Goal: Task Accomplishment & Management: Use online tool/utility

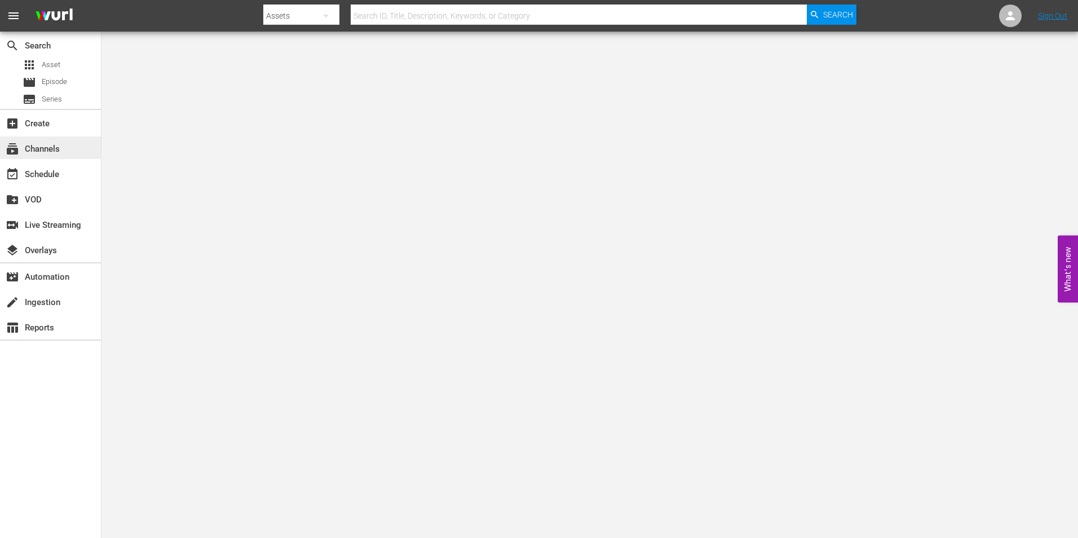
click at [51, 152] on div "subscriptions Channels" at bounding box center [31, 147] width 63 height 10
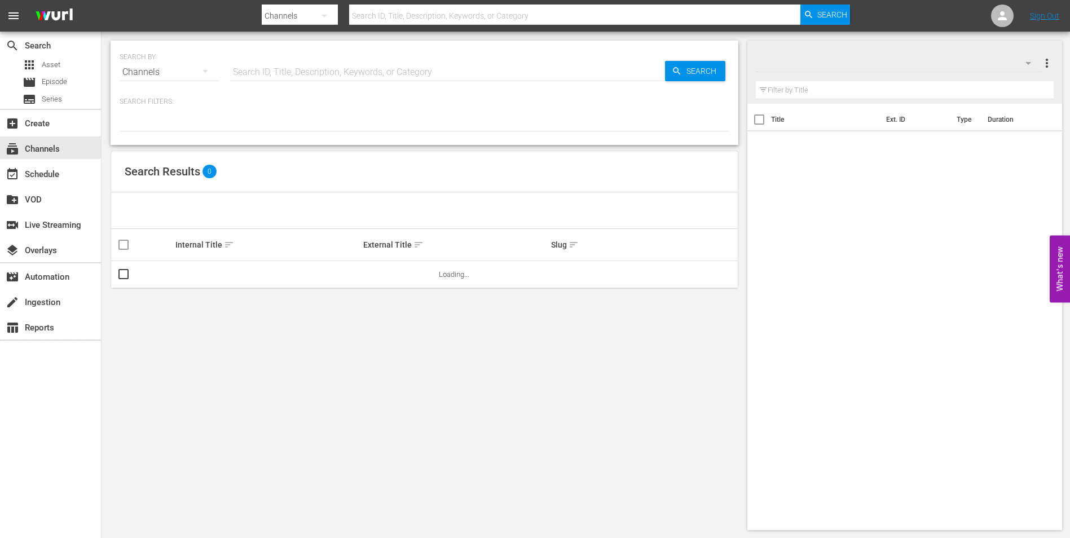
click at [376, 78] on input "text" at bounding box center [447, 72] width 435 height 27
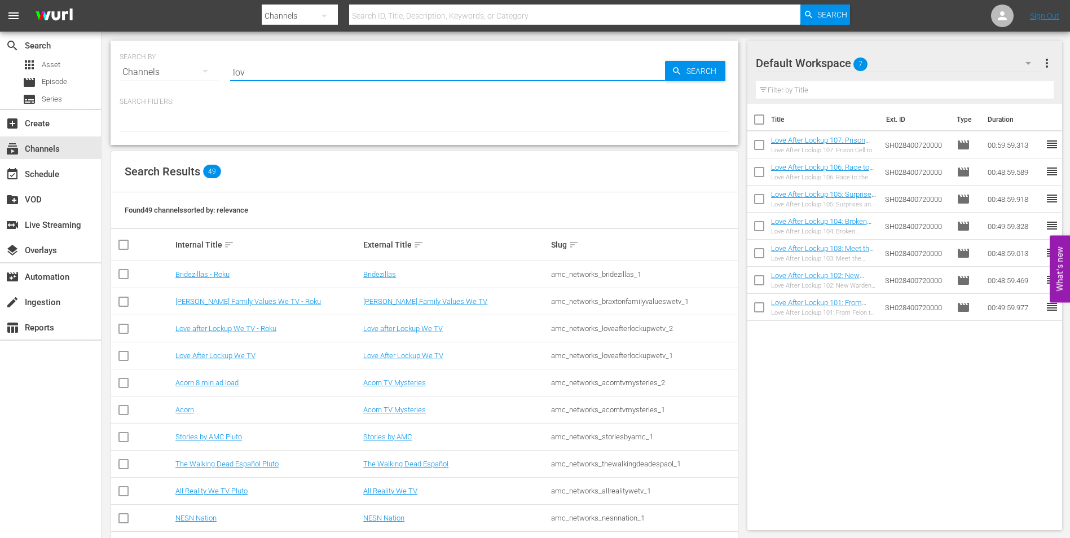
type input "love"
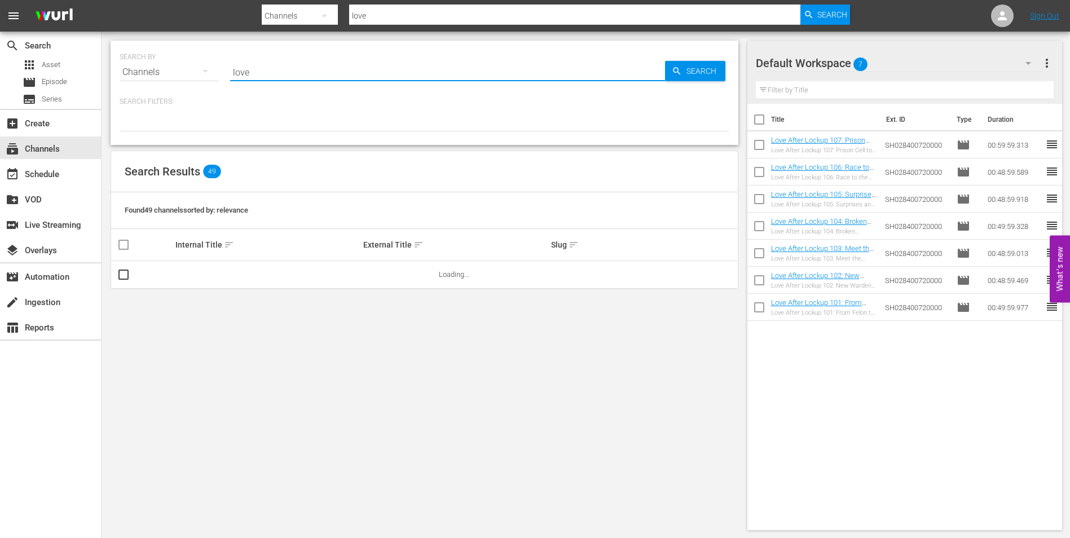
type input "love"
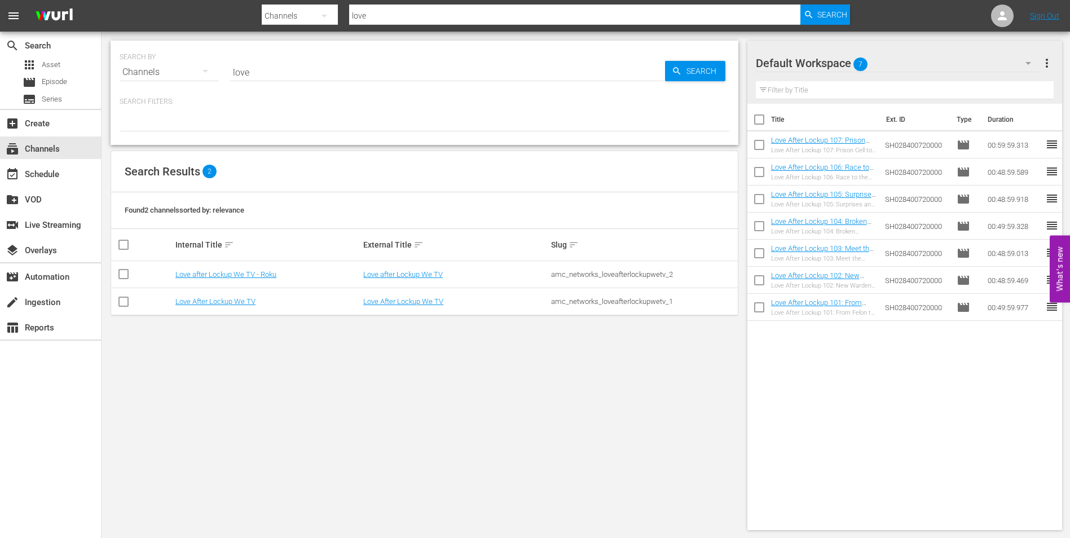
click at [451, 107] on p "Search Filters:" at bounding box center [425, 102] width 610 height 10
click at [239, 299] on link "Love After Lockup We TV" at bounding box center [215, 301] width 80 height 8
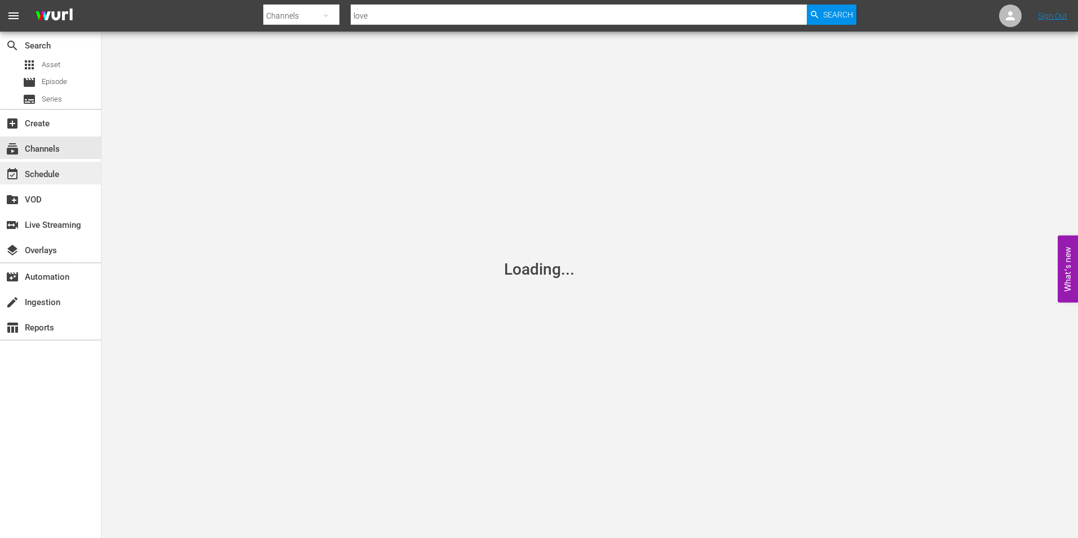
click at [47, 170] on div "event_available Schedule" at bounding box center [31, 172] width 63 height 10
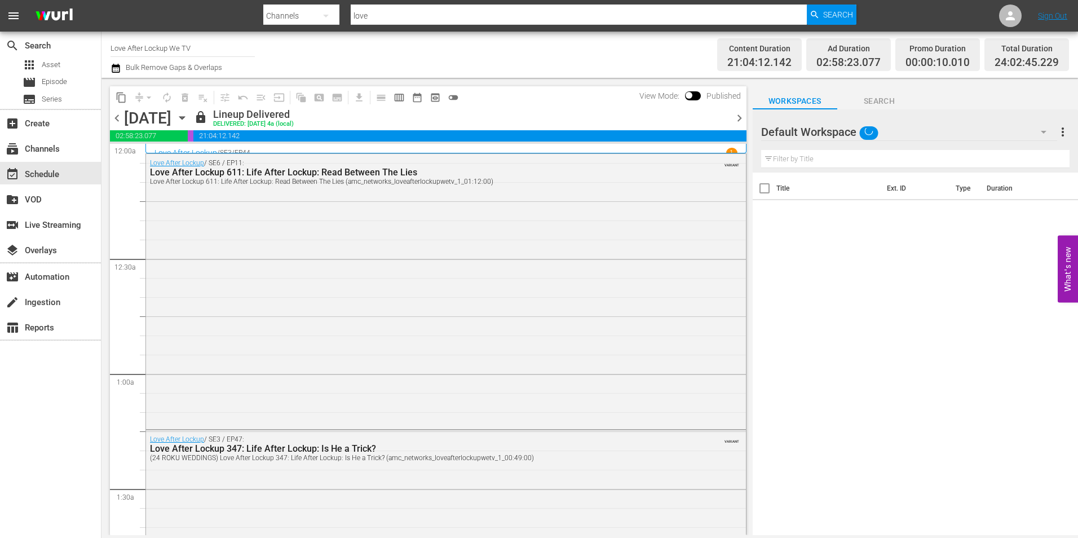
click at [739, 117] on span "chevron_right" at bounding box center [739, 118] width 14 height 14
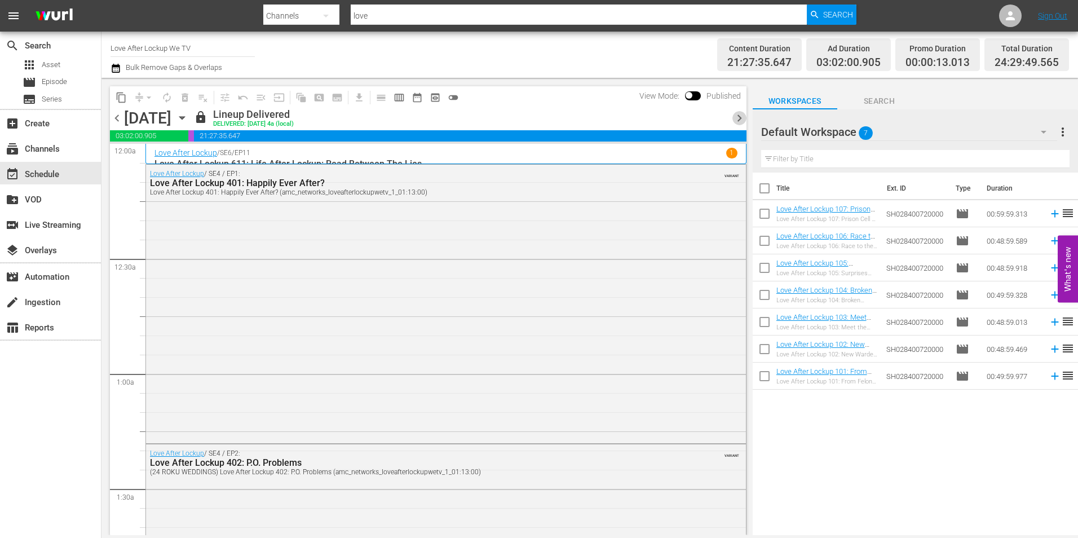
click at [744, 116] on span "chevron_right" at bounding box center [739, 118] width 14 height 14
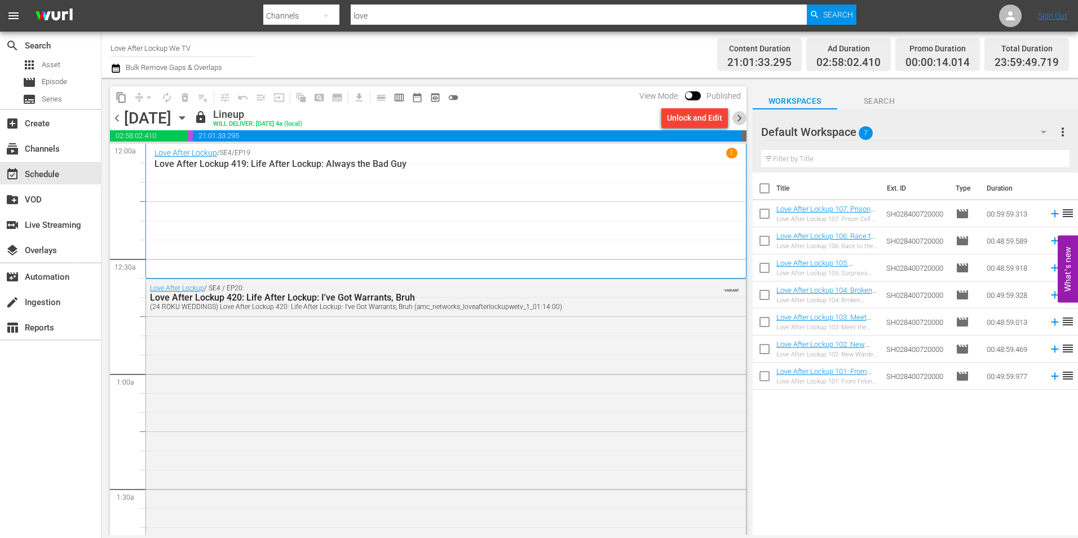
click at [739, 118] on span "chevron_right" at bounding box center [739, 118] width 14 height 14
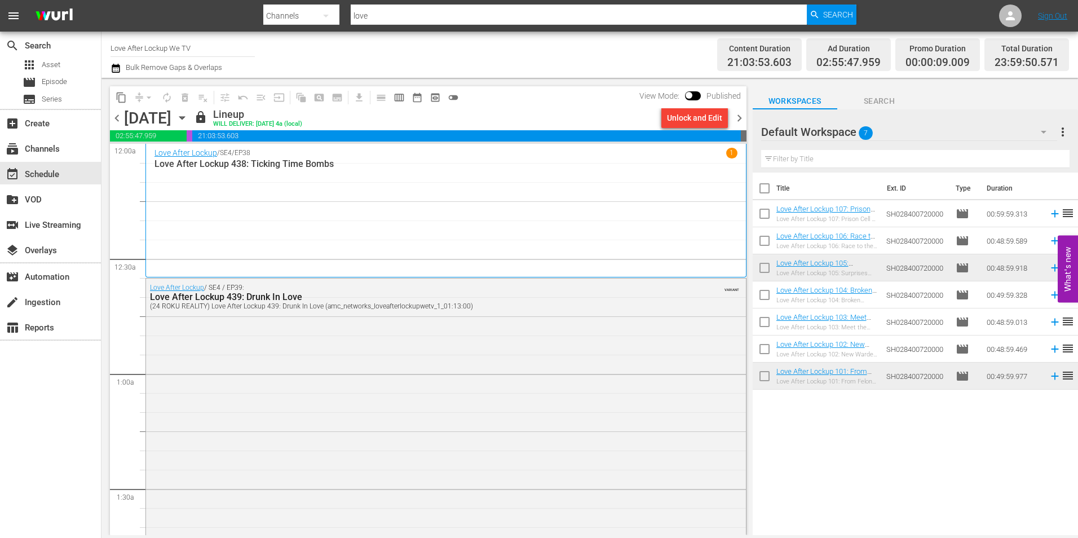
click at [739, 118] on span "chevron_right" at bounding box center [739, 118] width 14 height 14
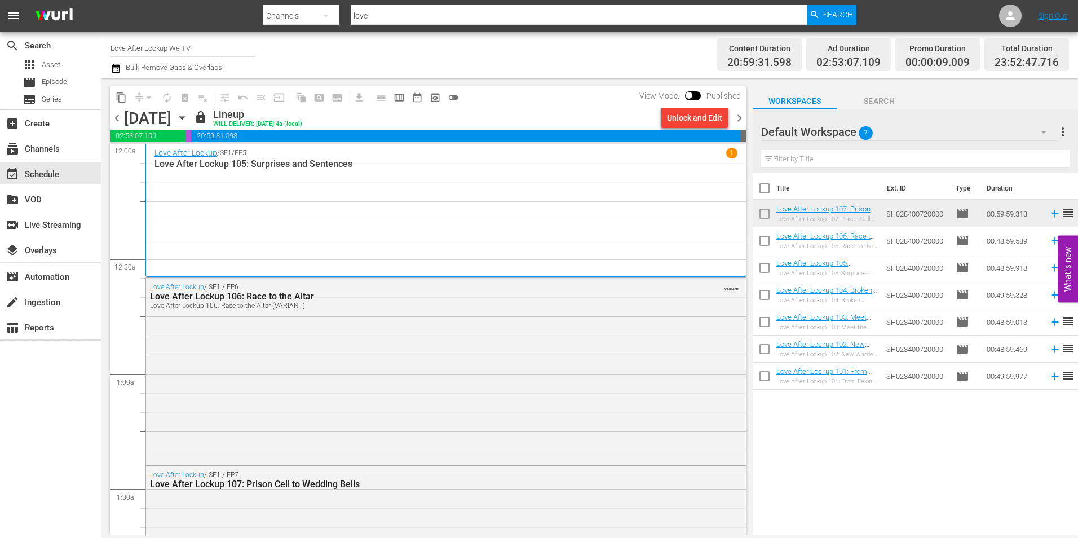
click at [739, 118] on span "chevron_right" at bounding box center [739, 118] width 14 height 14
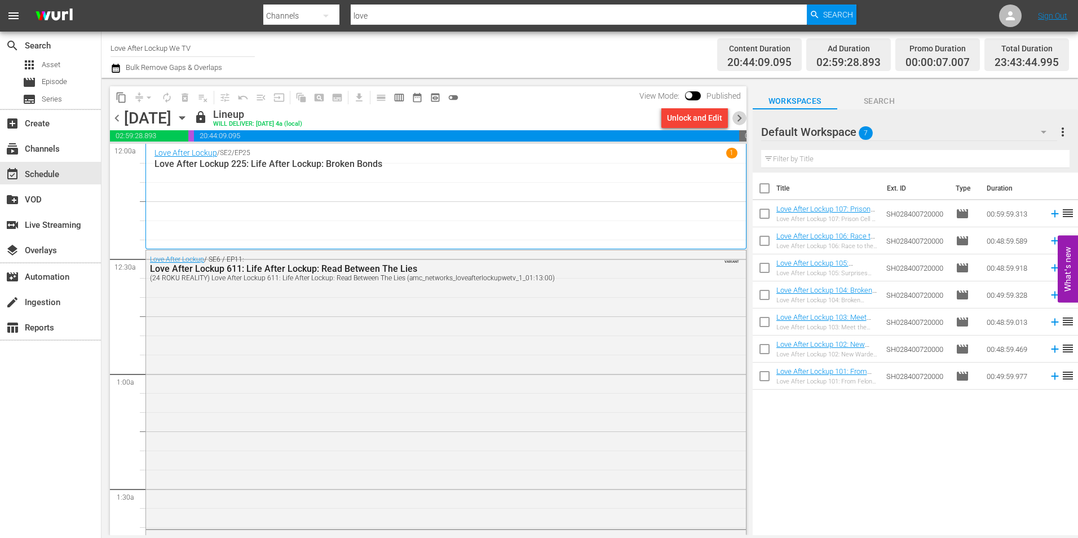
click at [739, 118] on span "chevron_right" at bounding box center [739, 118] width 14 height 14
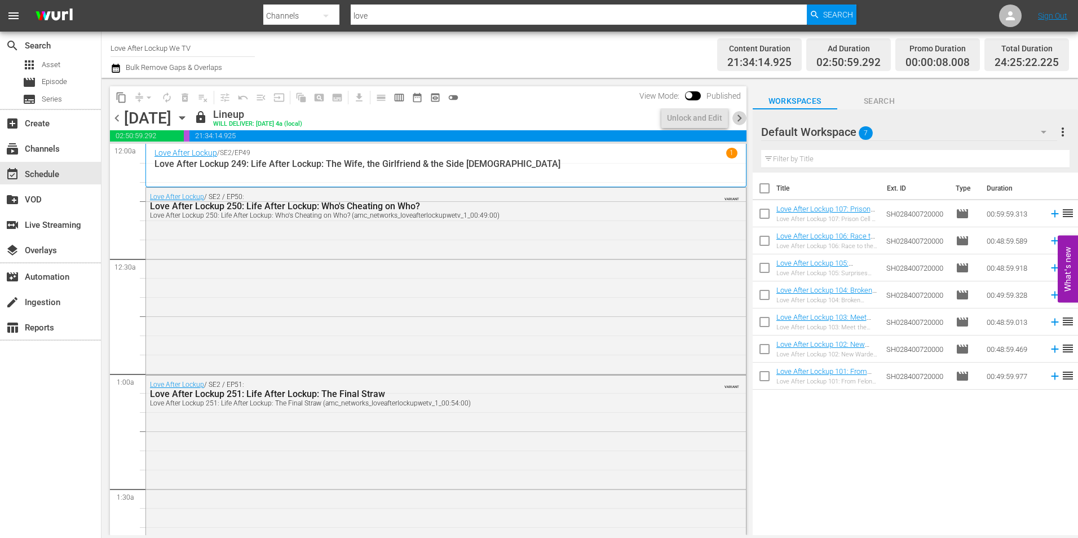
click at [739, 118] on span "chevron_right" at bounding box center [739, 118] width 14 height 14
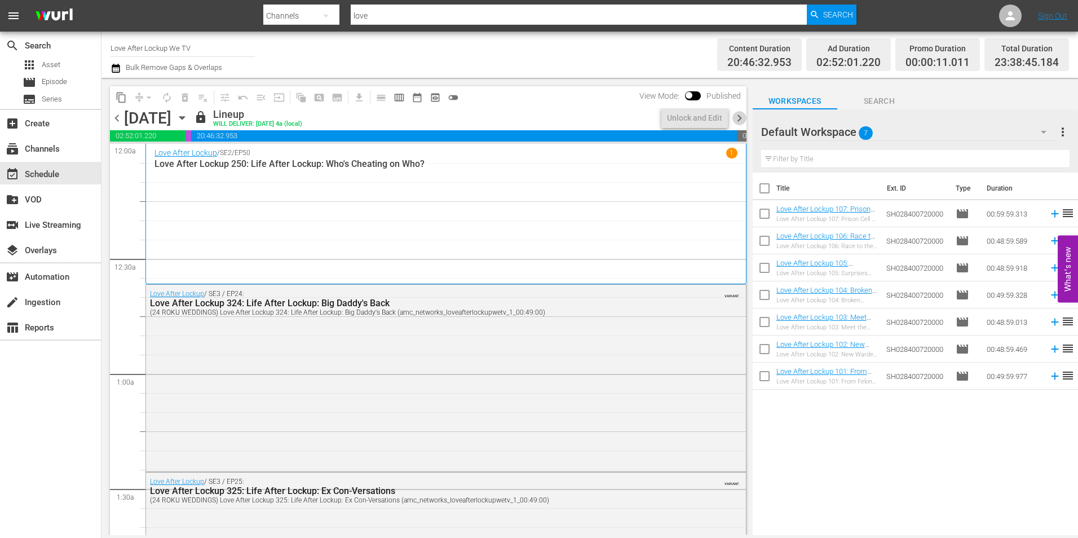
click at [739, 118] on span "chevron_right" at bounding box center [739, 118] width 14 height 14
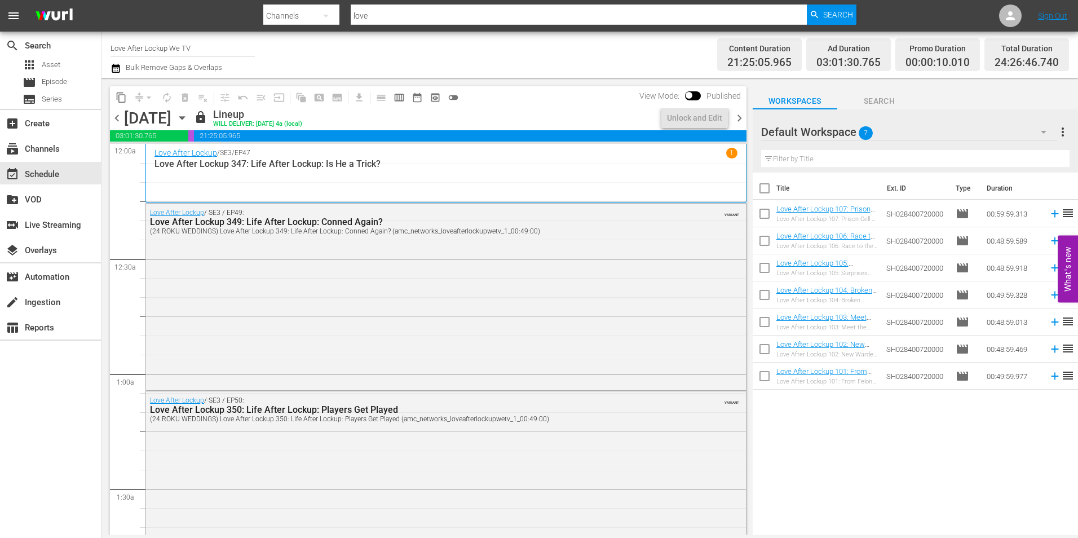
click at [739, 118] on span "chevron_right" at bounding box center [739, 118] width 14 height 14
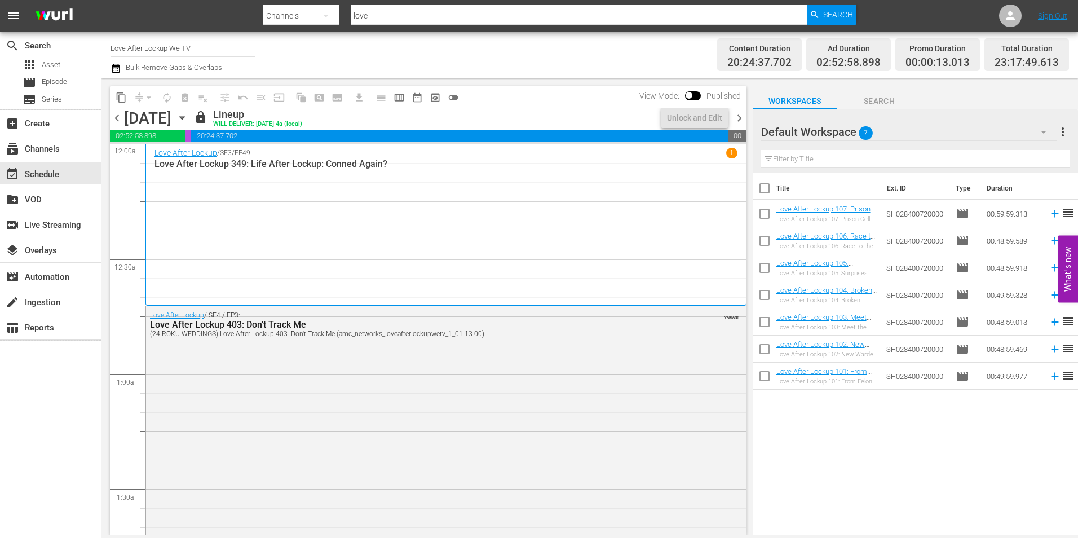
click at [739, 118] on span "chevron_right" at bounding box center [739, 118] width 14 height 14
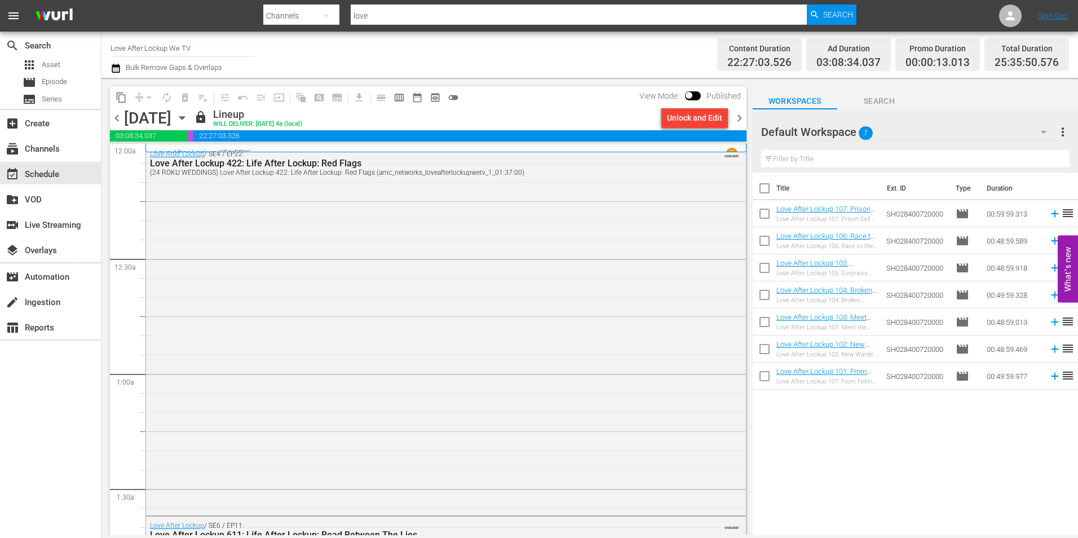
click at [739, 118] on span "chevron_right" at bounding box center [739, 118] width 14 height 14
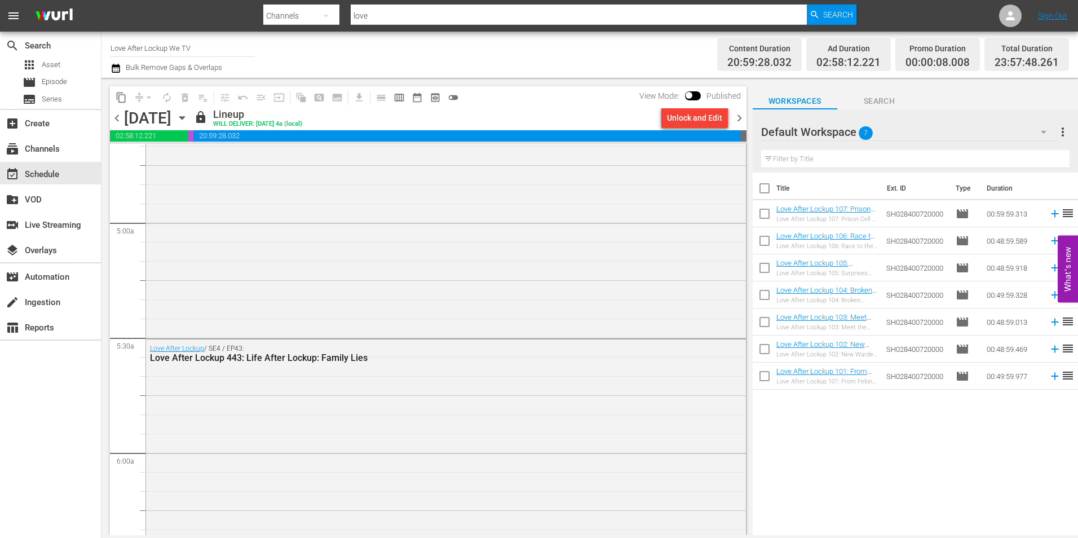
scroll to position [1466, 0]
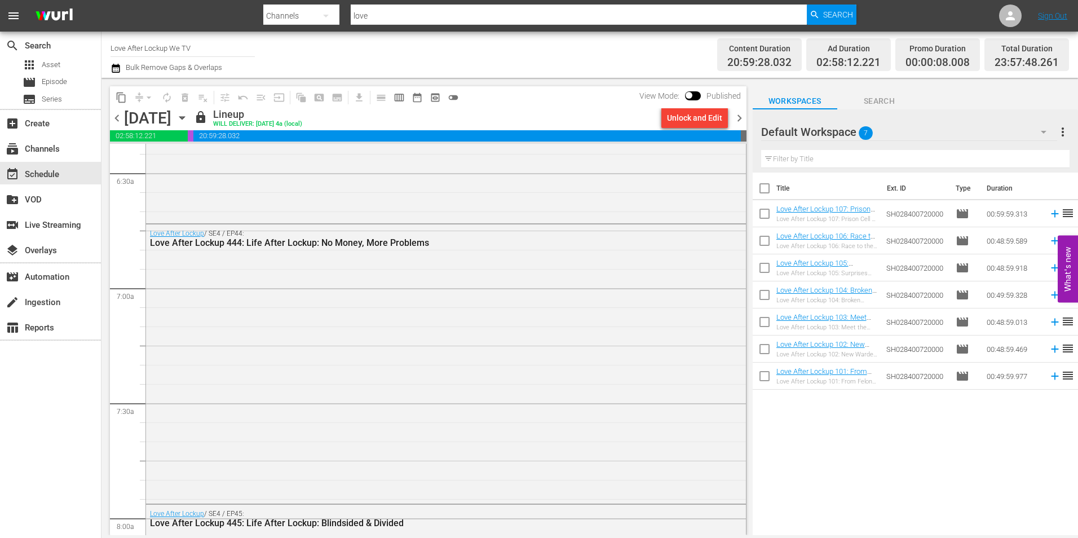
click at [734, 113] on span "chevron_right" at bounding box center [739, 118] width 14 height 14
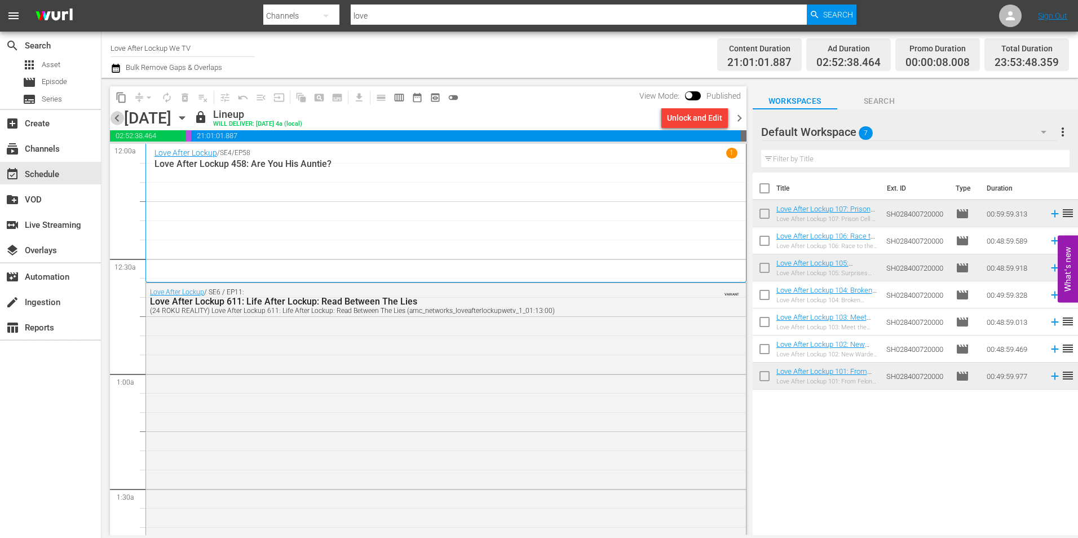
click at [117, 121] on span "chevron_left" at bounding box center [117, 118] width 14 height 14
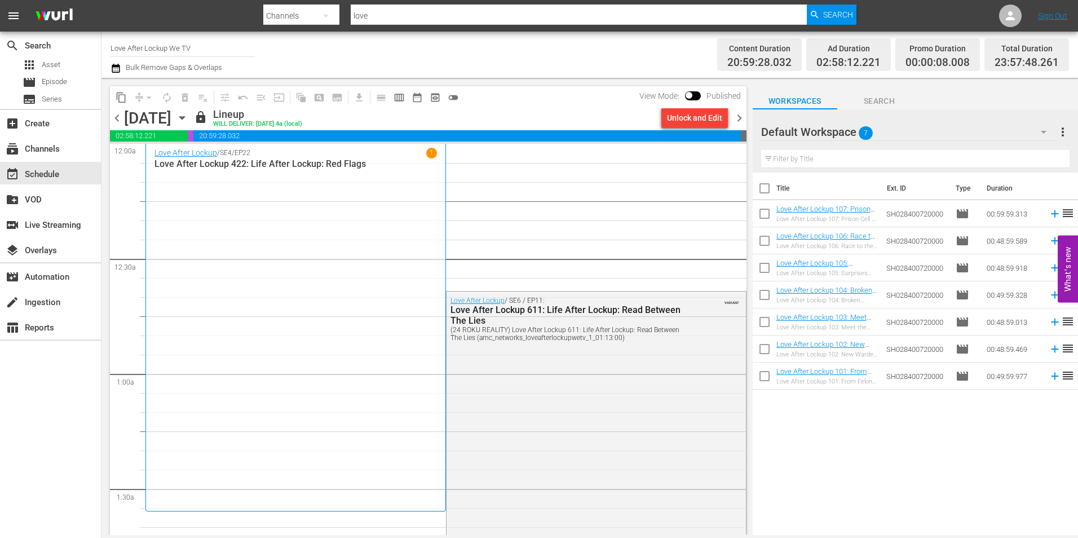
click at [118, 70] on icon "button" at bounding box center [116, 68] width 11 height 14
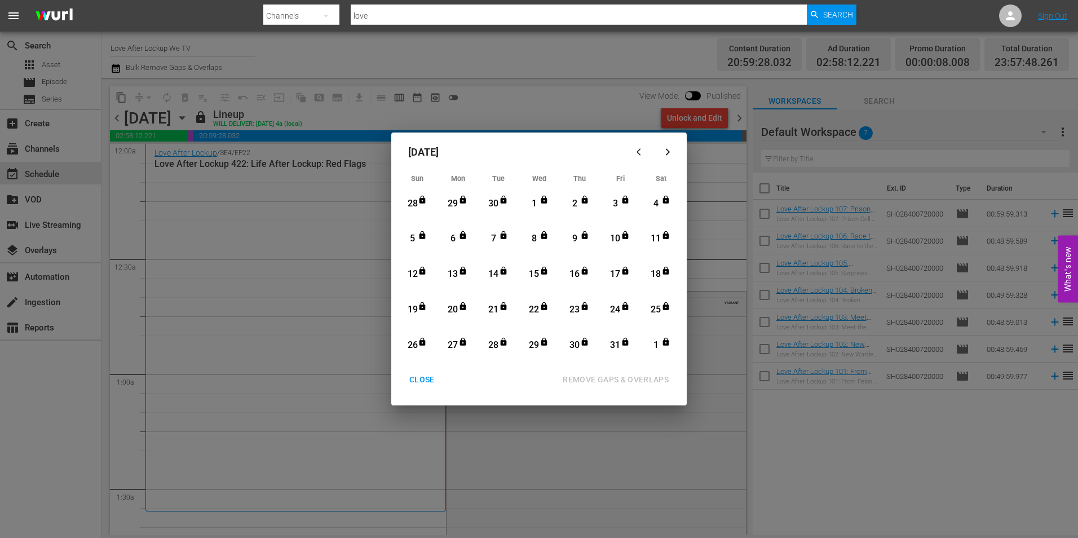
click at [460, 241] on div "Month View" at bounding box center [464, 239] width 9 height 12
click at [637, 378] on div "REMOVE GAPS & OVERLAPS" at bounding box center [616, 380] width 124 height 14
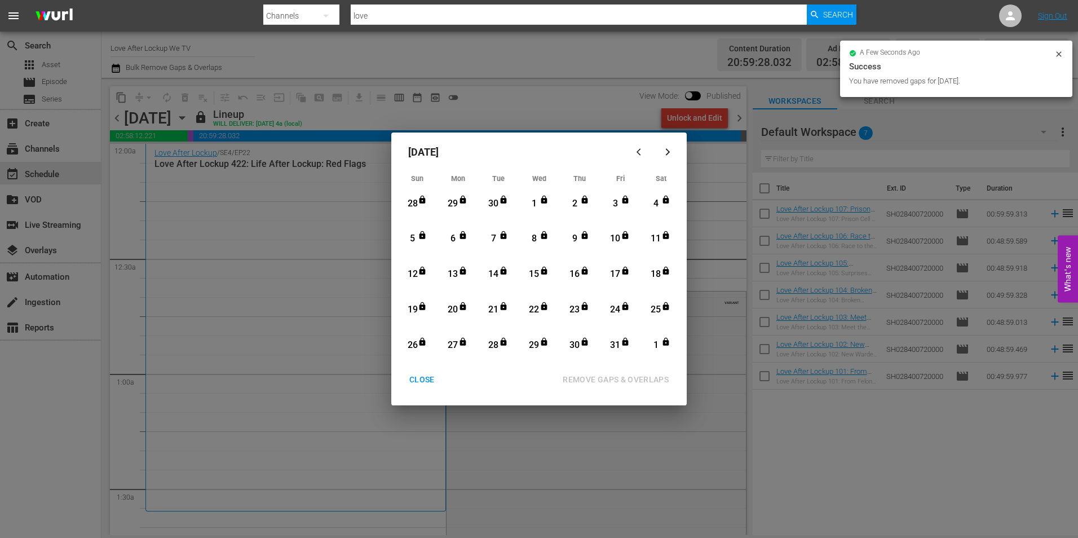
click at [536, 106] on div "October 2025 Sun Mon Tue Wed Thu Fri Sat 28 View Lineup 29 View Lineup 30 View …" at bounding box center [539, 269] width 1078 height 538
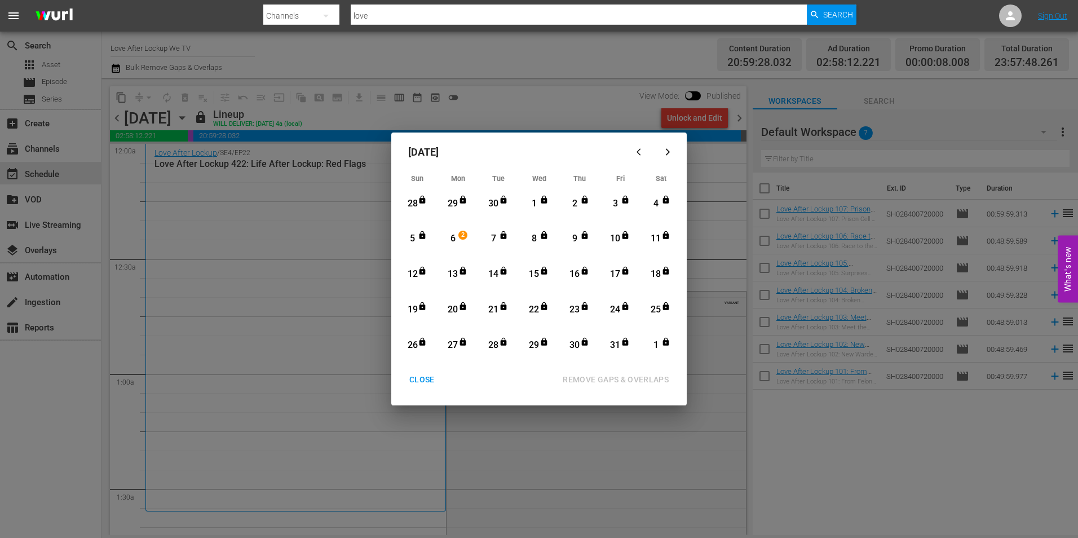
click at [587, 99] on div "October 2025 Sun Mon Tue Wed Thu Fri Sat 28 View Lineup 29 View Lineup 30 View …" at bounding box center [539, 269] width 1078 height 538
click at [425, 377] on div "CLOSE" at bounding box center [421, 380] width 43 height 14
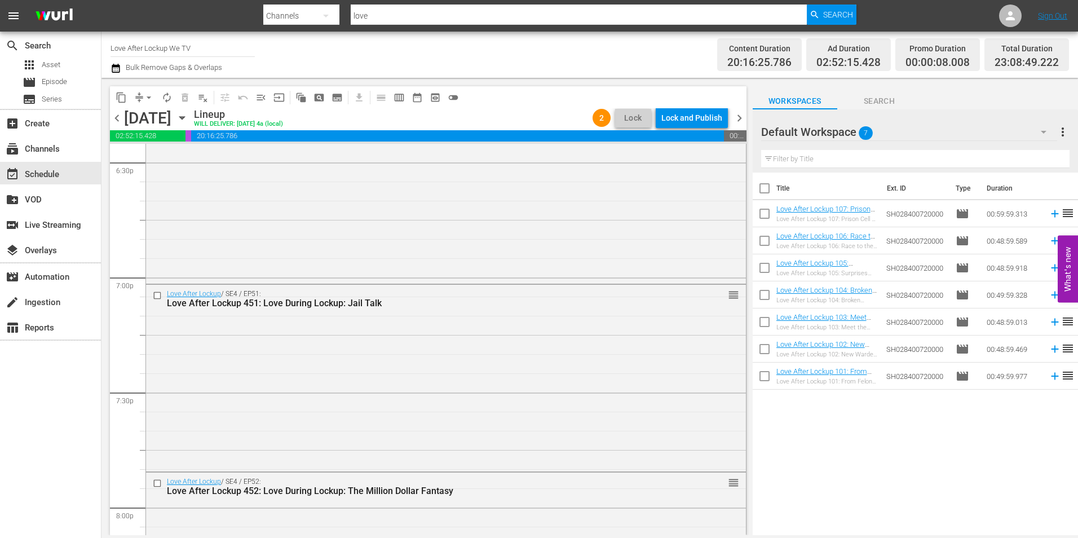
scroll to position [4398, 0]
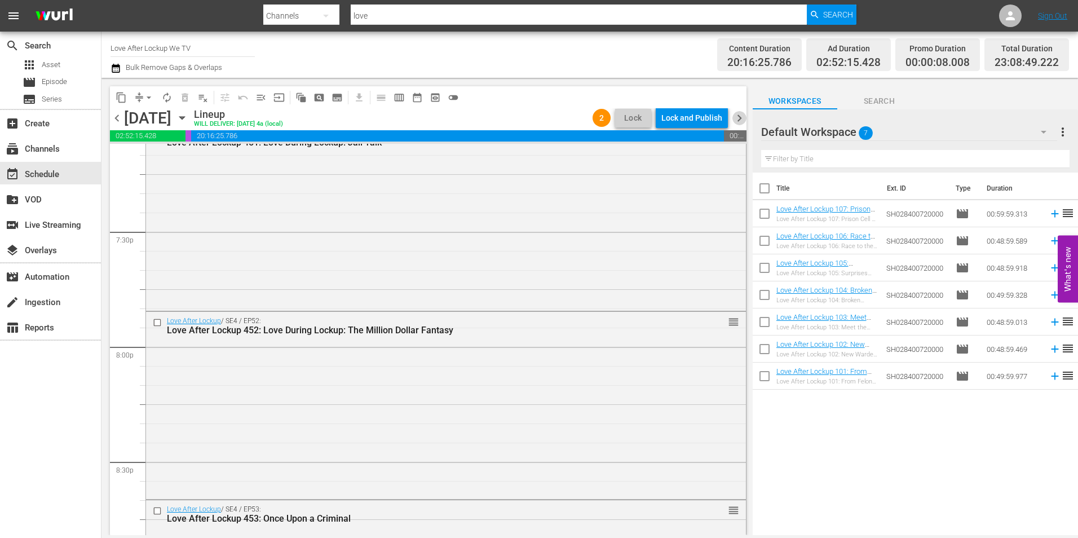
click at [740, 119] on span "chevron_right" at bounding box center [739, 118] width 14 height 14
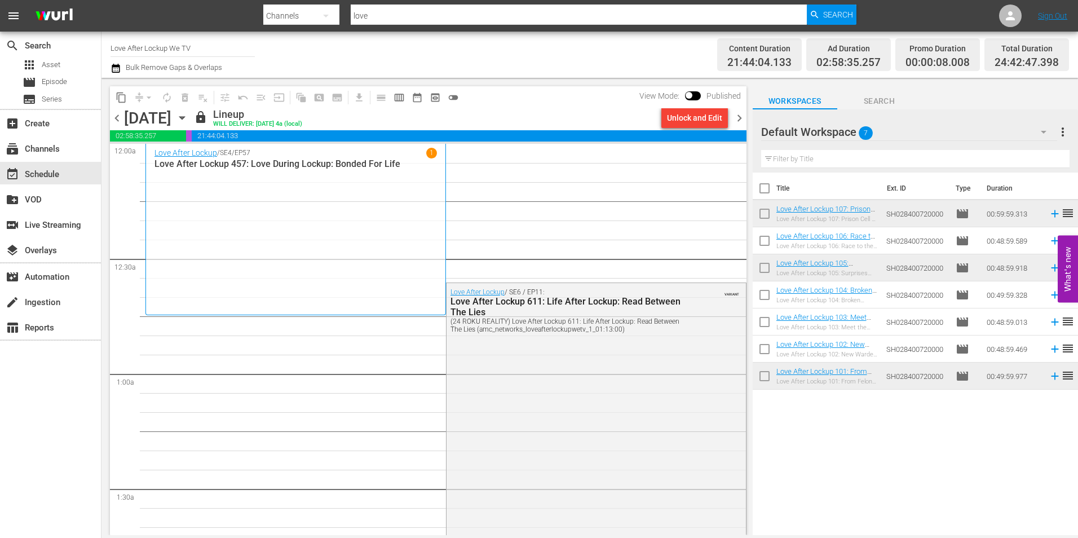
click at [120, 65] on icon "button" at bounding box center [116, 68] width 8 height 9
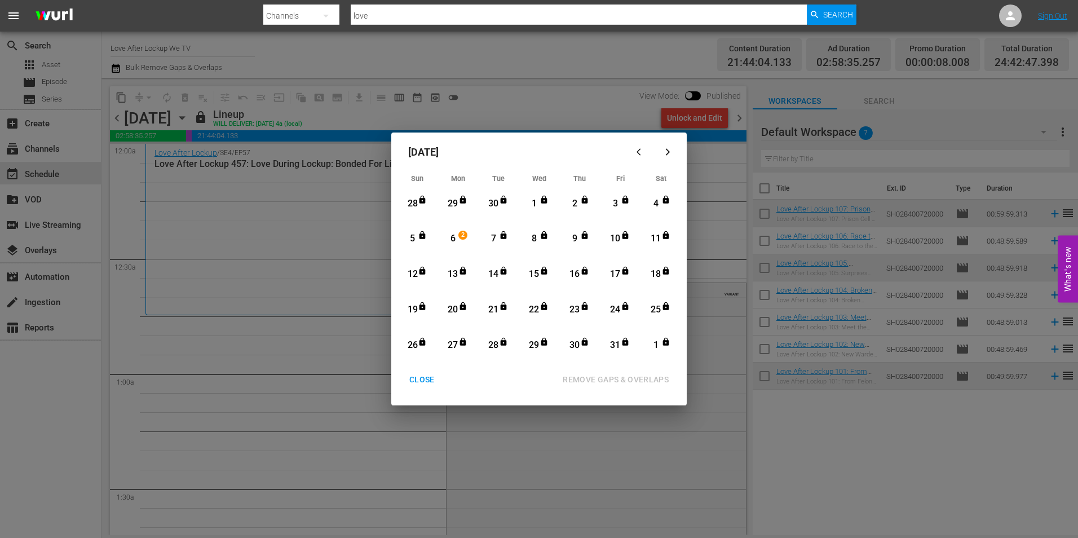
click at [494, 237] on div "7" at bounding box center [494, 238] width 14 height 13
click at [584, 376] on div "REMOVE GAPS & OVERLAPS" at bounding box center [616, 380] width 124 height 14
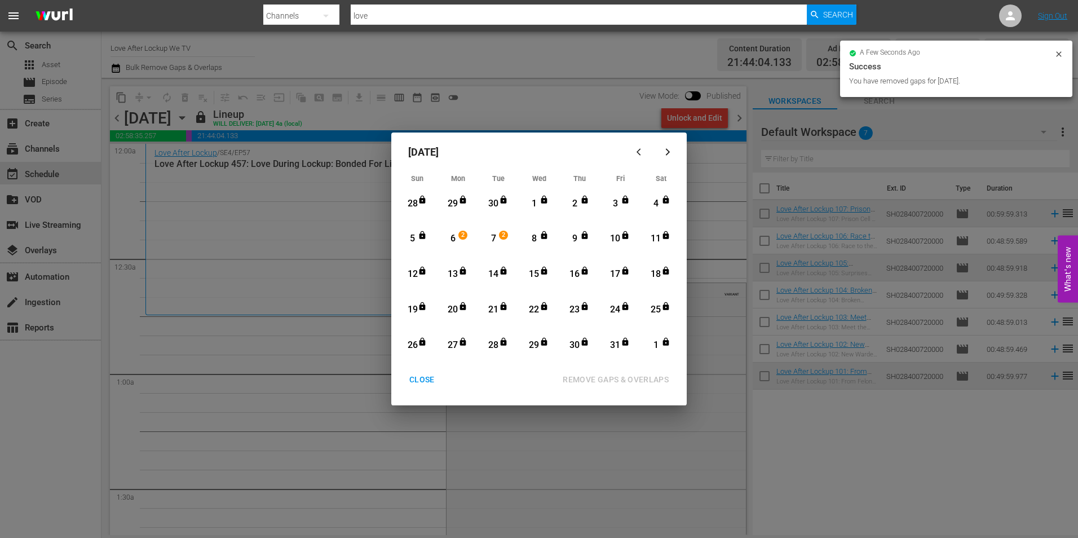
click at [430, 379] on div "CLOSE" at bounding box center [421, 380] width 43 height 14
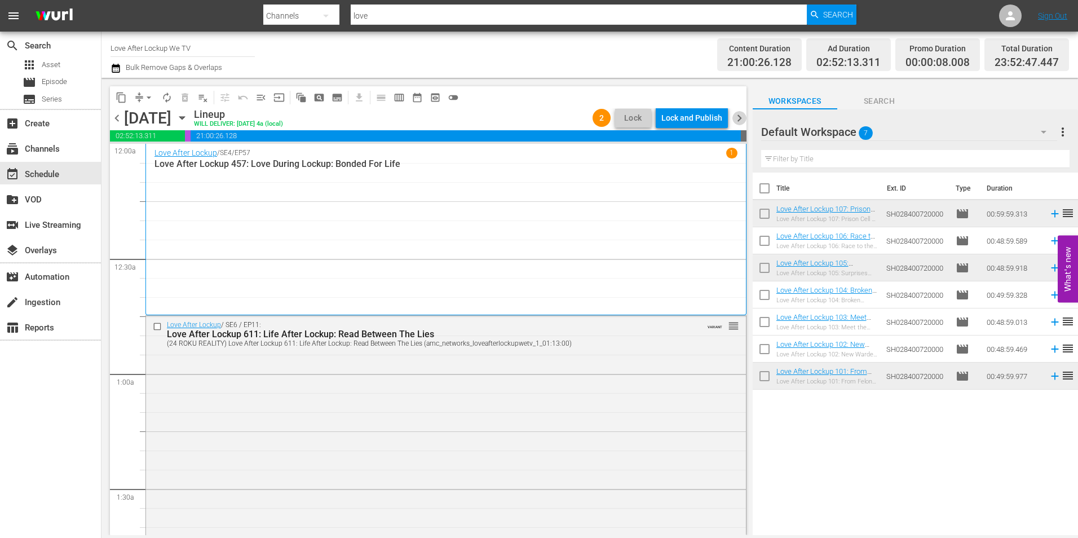
click at [741, 121] on span "chevron_right" at bounding box center [739, 118] width 14 height 14
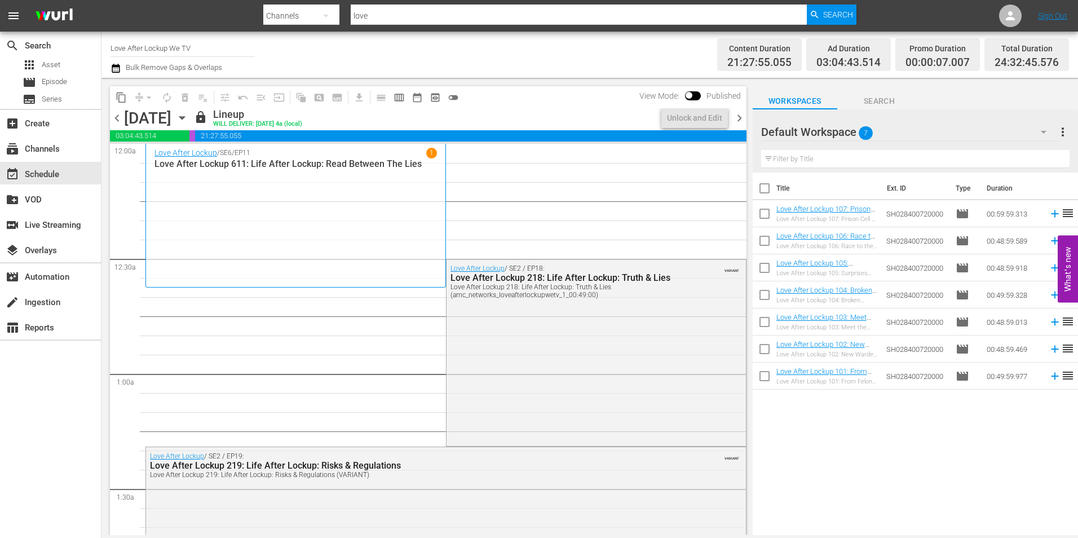
click at [117, 68] on icon "button" at bounding box center [116, 68] width 11 height 14
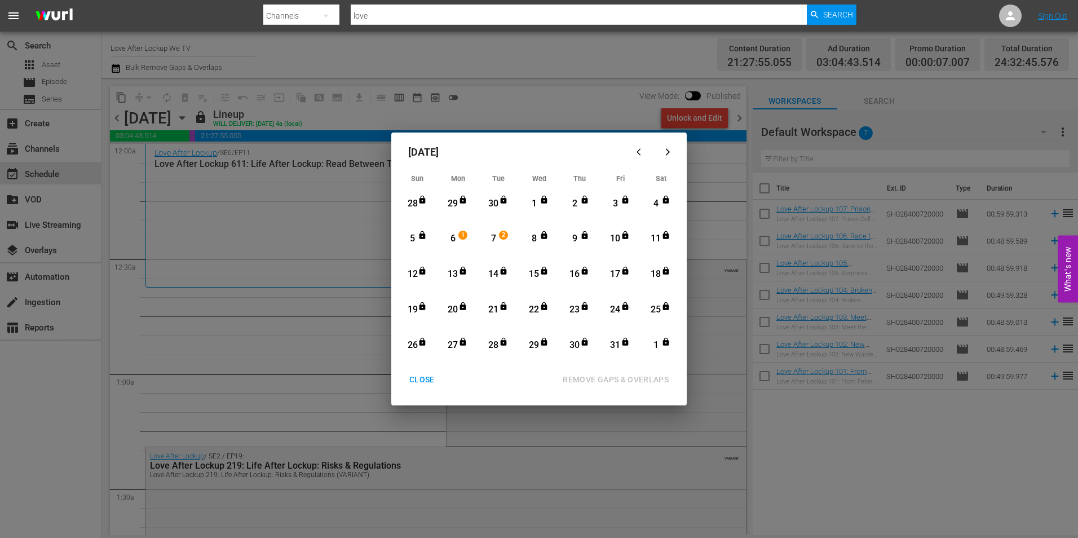
click at [537, 241] on div "8" at bounding box center [534, 238] width 14 height 13
click at [593, 377] on div "REMOVE GAPS & OVERLAPS" at bounding box center [616, 380] width 124 height 14
click at [421, 378] on div "CLOSE" at bounding box center [421, 380] width 43 height 14
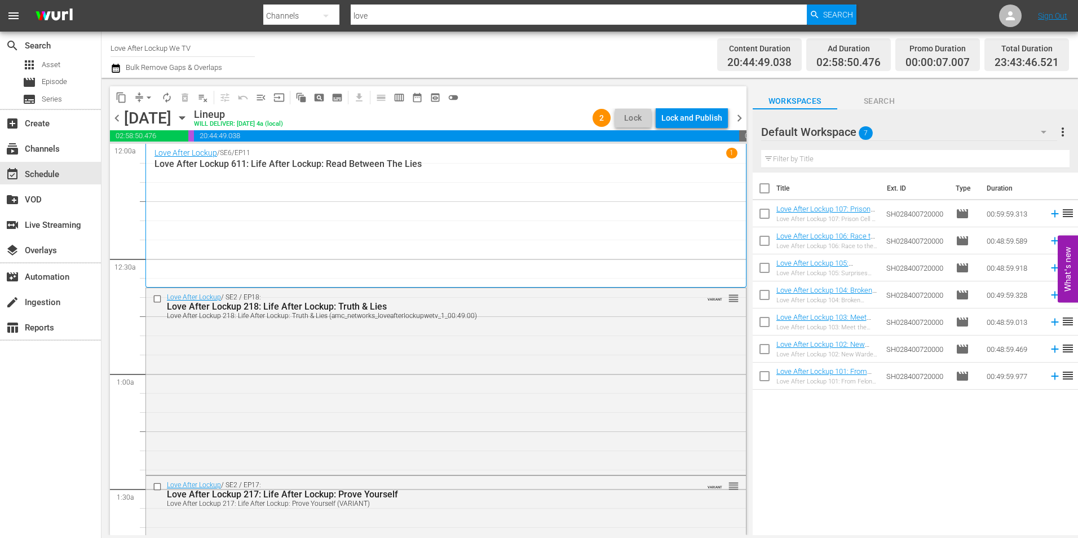
click at [726, 150] on div "1" at bounding box center [731, 153] width 11 height 11
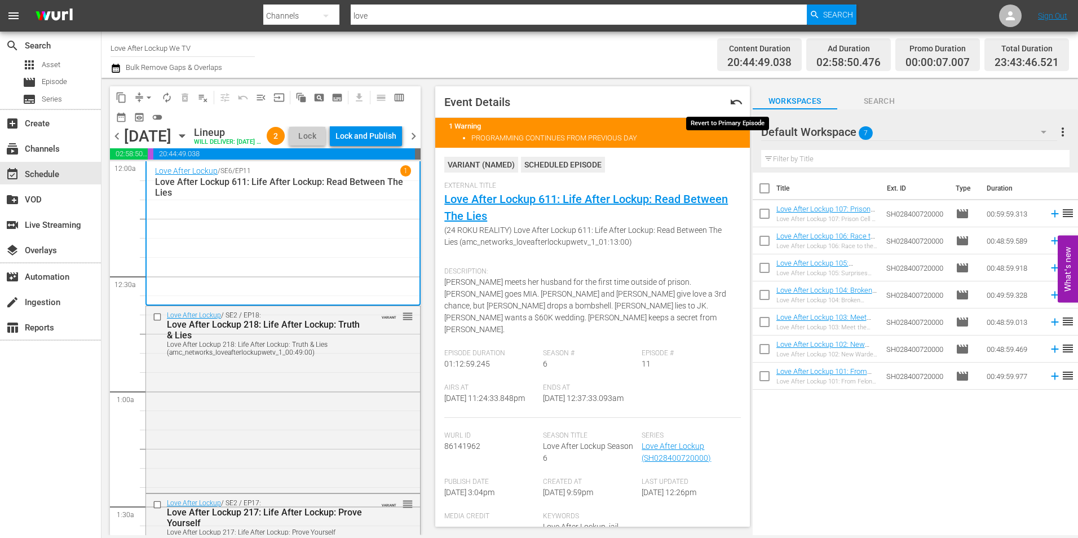
click at [734, 106] on span "undo" at bounding box center [737, 102] width 14 height 14
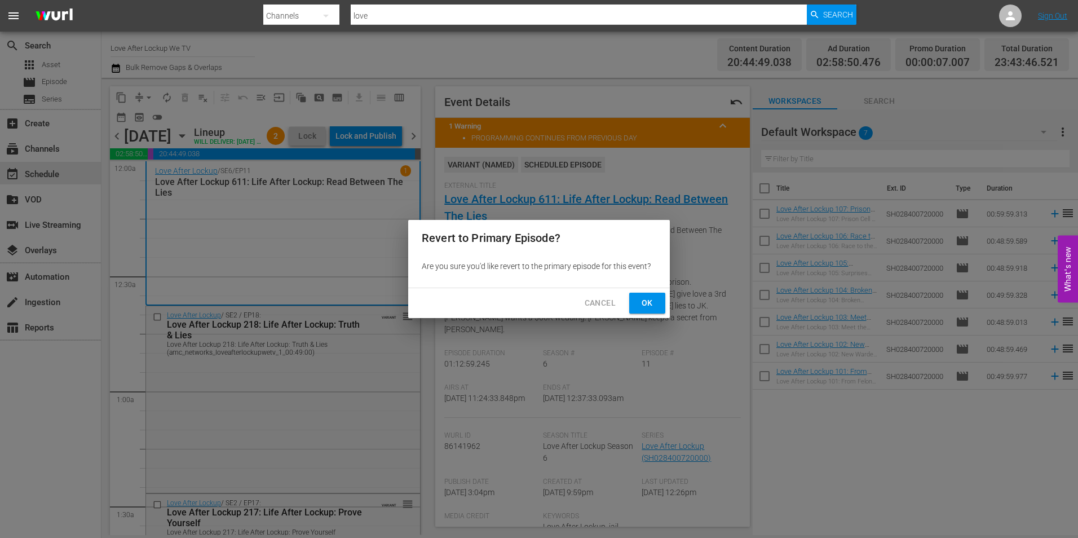
click at [605, 297] on span "Cancel" at bounding box center [600, 303] width 31 height 14
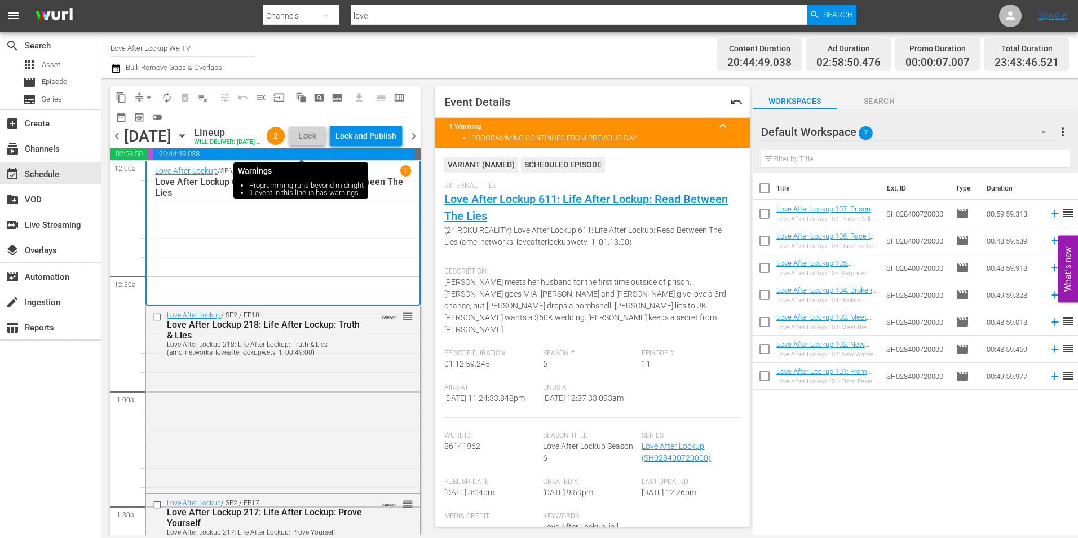
click at [285, 140] on span "2" at bounding box center [276, 135] width 18 height 9
click at [716, 122] on span "keyboard_arrow_up" at bounding box center [723, 126] width 14 height 14
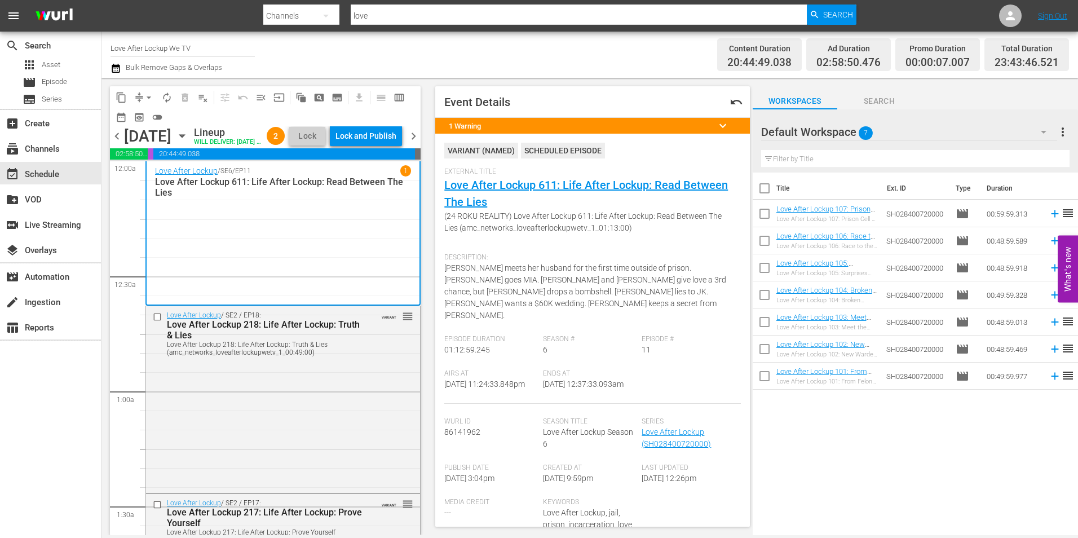
click at [716, 122] on span "keyboard_arrow_down" at bounding box center [723, 126] width 14 height 14
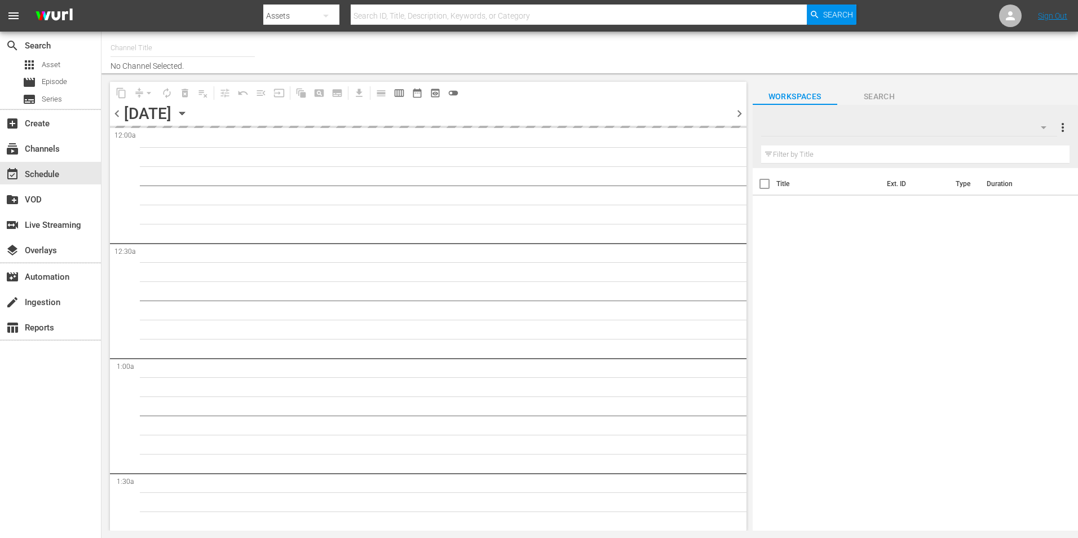
type input "Love After Lockup We TV (2043)"
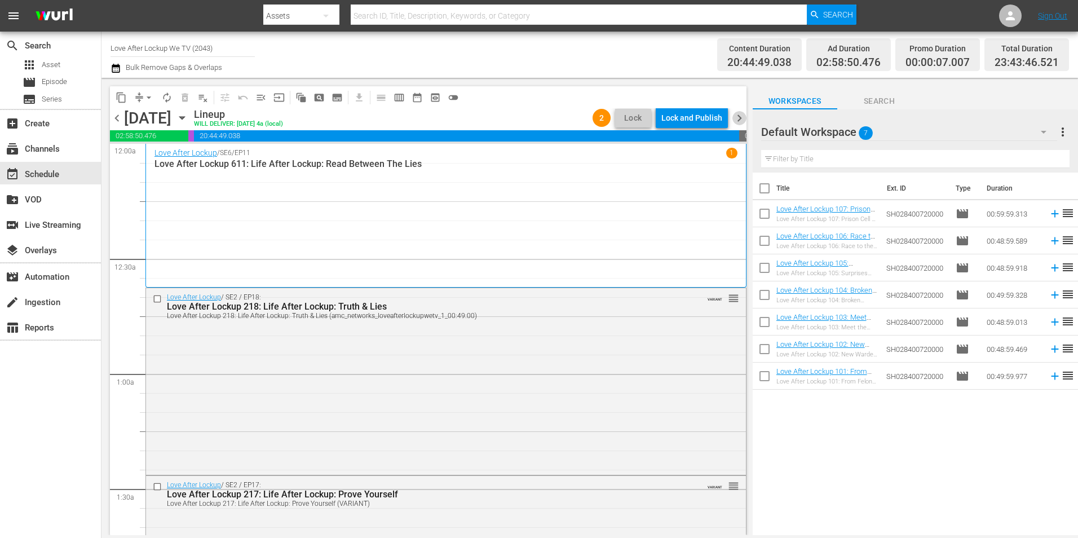
click at [735, 114] on span "chevron_right" at bounding box center [739, 118] width 14 height 14
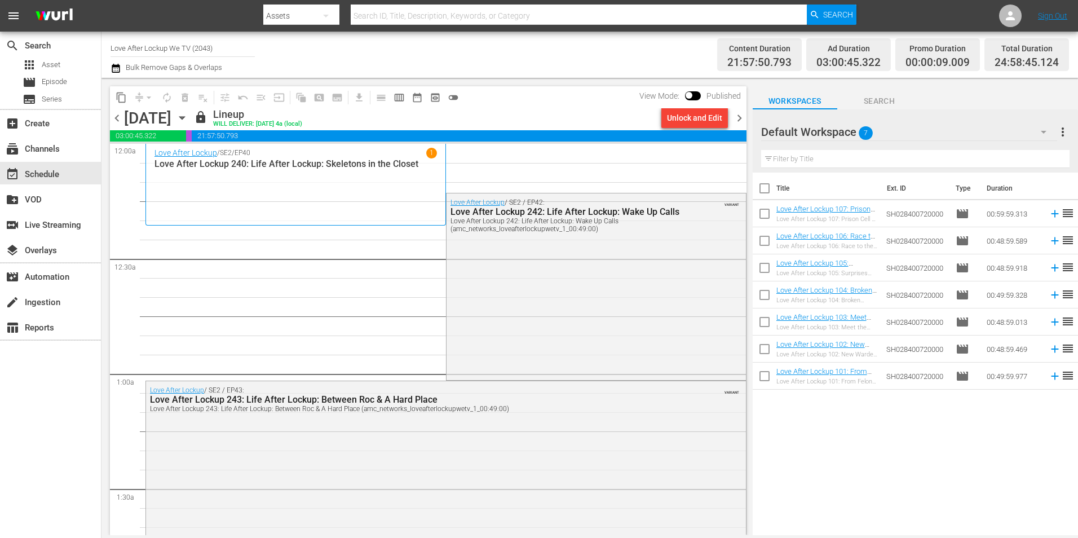
click at [120, 68] on icon "button" at bounding box center [116, 68] width 8 height 9
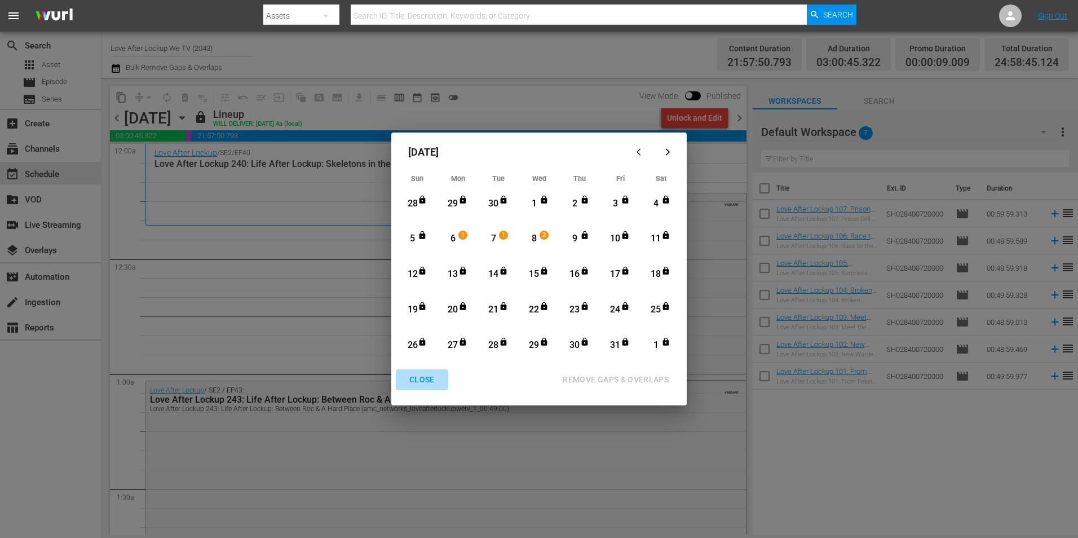
click at [418, 381] on div "CLOSE" at bounding box center [421, 380] width 43 height 14
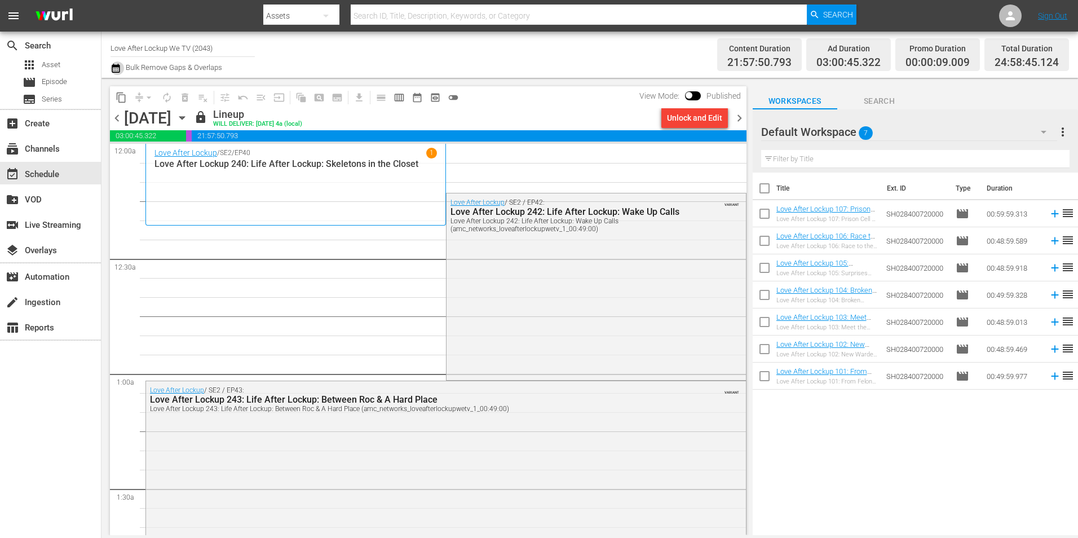
click at [112, 68] on icon "button" at bounding box center [116, 68] width 8 height 9
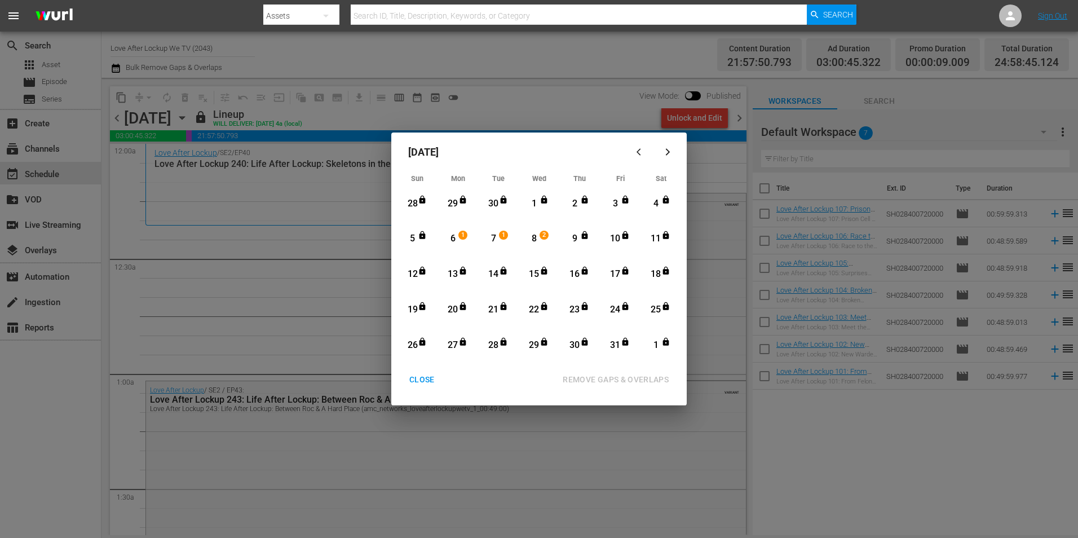
click at [577, 240] on div "9" at bounding box center [575, 238] width 14 height 13
click at [634, 380] on div "REMOVE GAPS & OVERLAPS" at bounding box center [616, 380] width 124 height 14
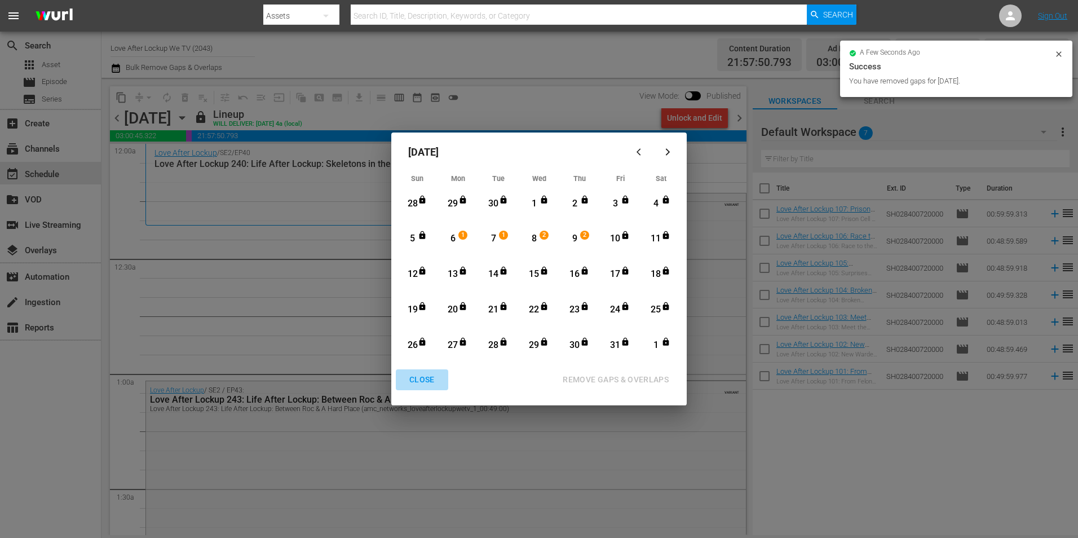
click at [424, 383] on div "CLOSE" at bounding box center [421, 380] width 43 height 14
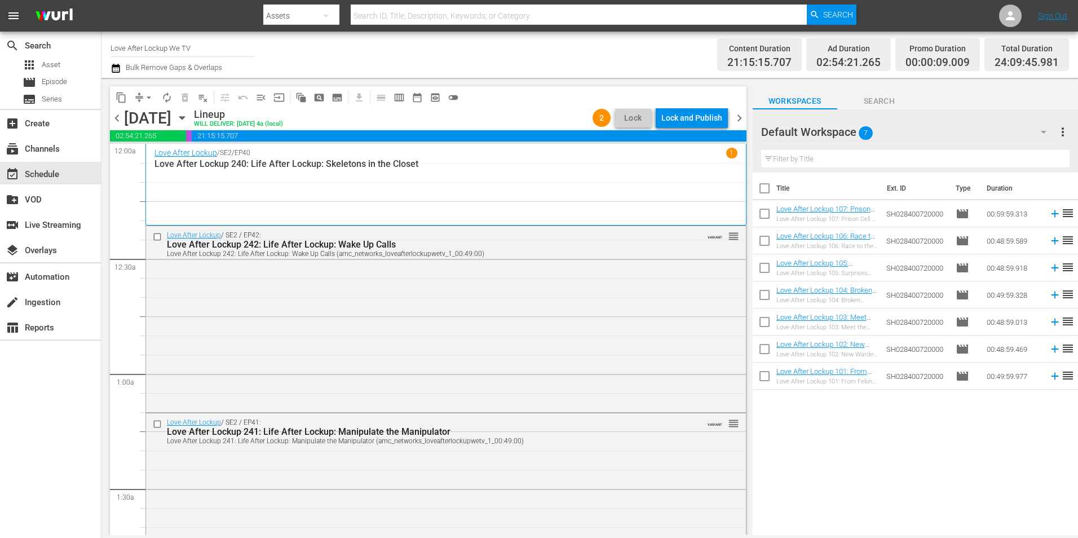
click at [118, 116] on span "chevron_left" at bounding box center [117, 118] width 14 height 14
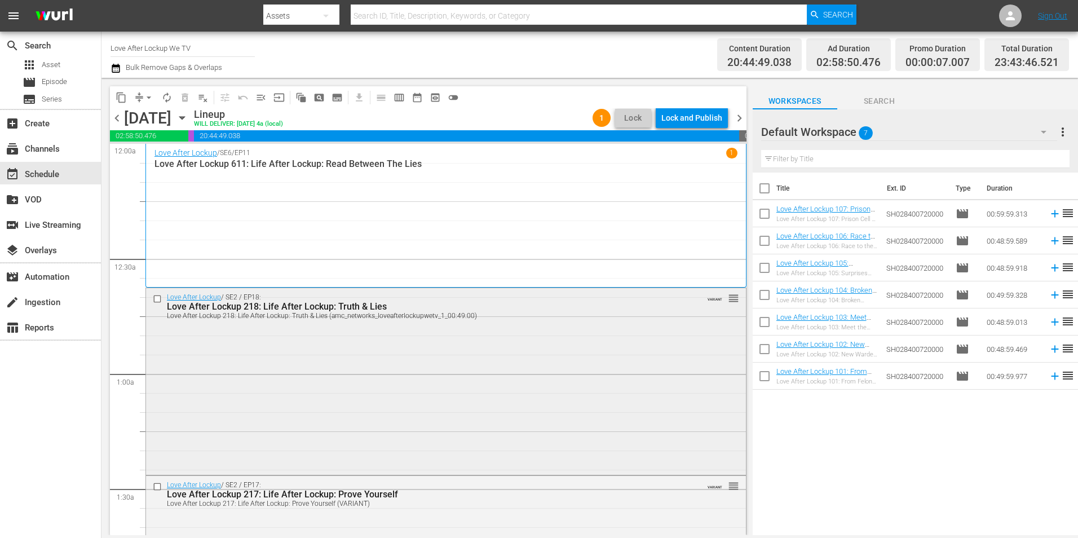
scroll to position [169, 0]
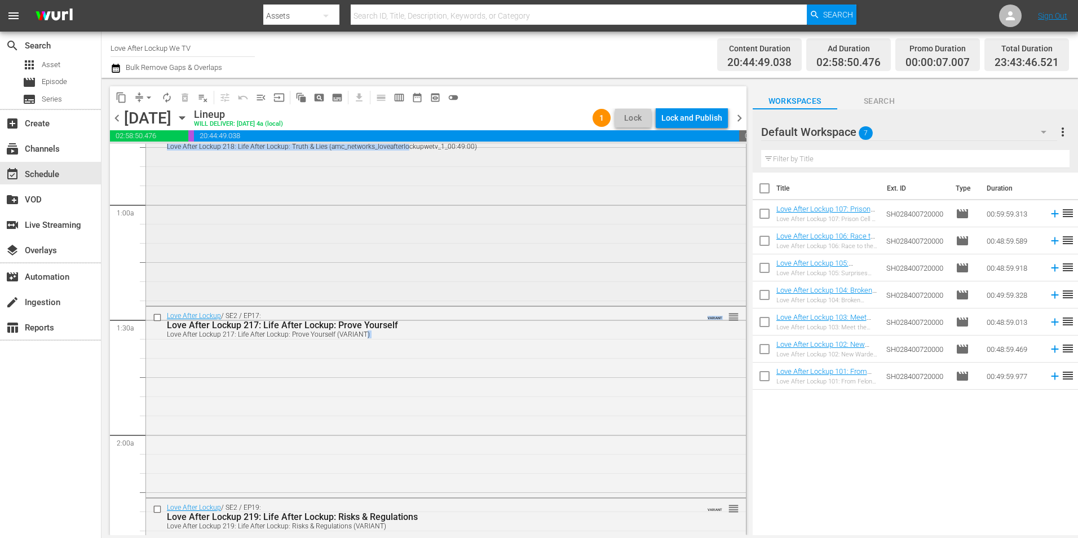
drag, startPoint x: 361, startPoint y: 355, endPoint x: 406, endPoint y: 245, distance: 118.6
drag, startPoint x: 406, startPoint y: 245, endPoint x: 414, endPoint y: 340, distance: 95.7
click at [414, 340] on div "Love After Lockup / SE2 / EP17: Love After Lockup 217: Life After Lockup: Prove…" at bounding box center [446, 325] width 600 height 36
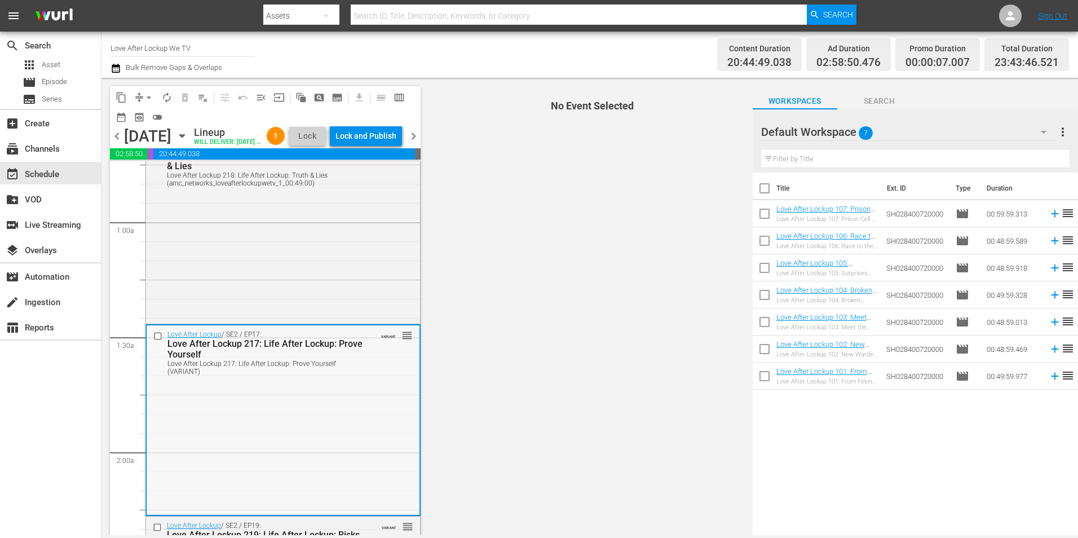
click at [357, 360] on div "Love After Lockup 217: Life After Lockup: Prove Yourself" at bounding box center [265, 348] width 196 height 21
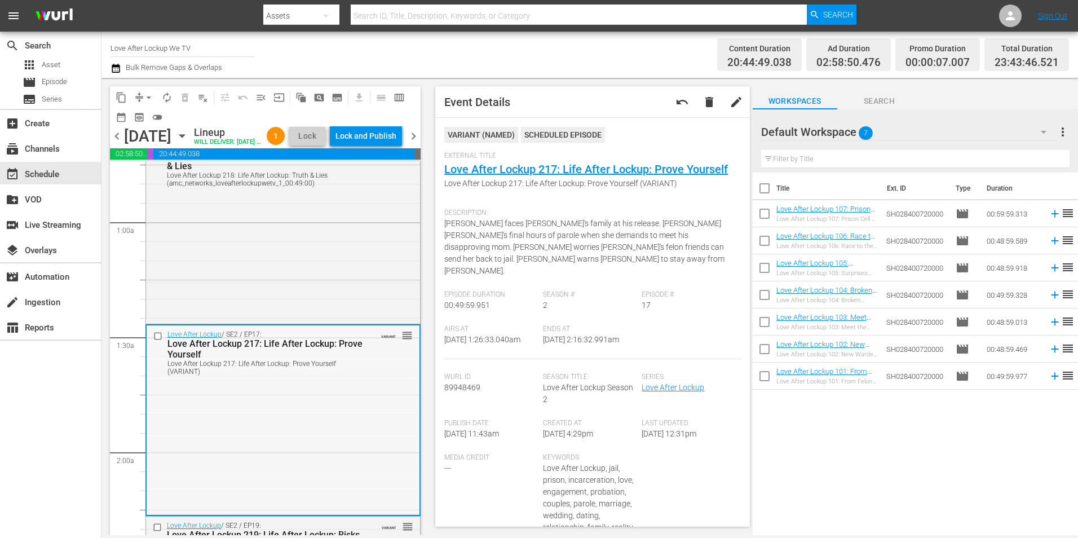
drag, startPoint x: 376, startPoint y: 302, endPoint x: 368, endPoint y: 364, distance: 62.5
click at [368, 364] on div "Love After Lockup / SE2 / EP17: Love After Lockup 217: Life After Lockup: Prove…" at bounding box center [283, 352] width 273 height 54
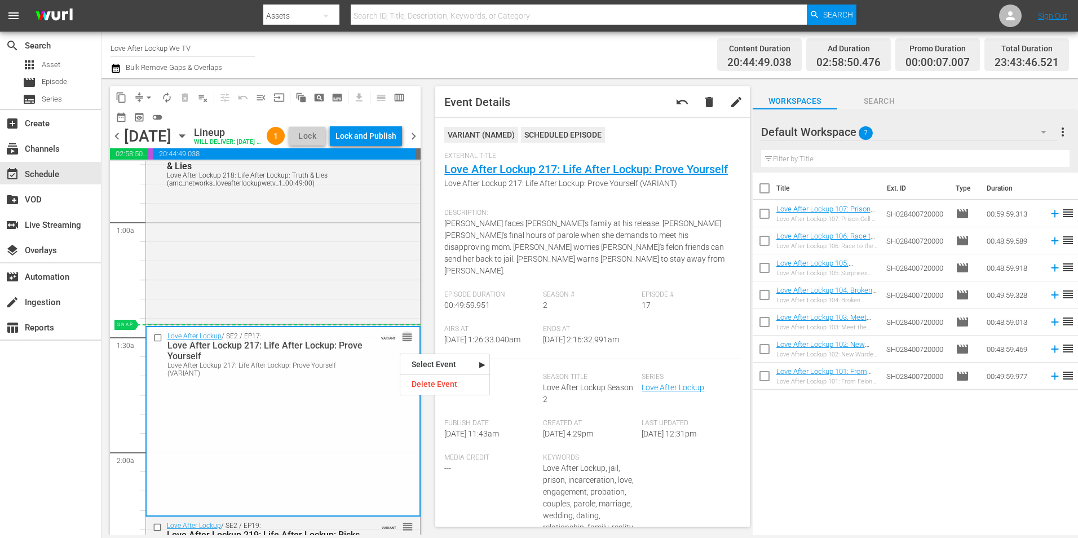
drag, startPoint x: 400, startPoint y: 352, endPoint x: 390, endPoint y: 343, distance: 14.0
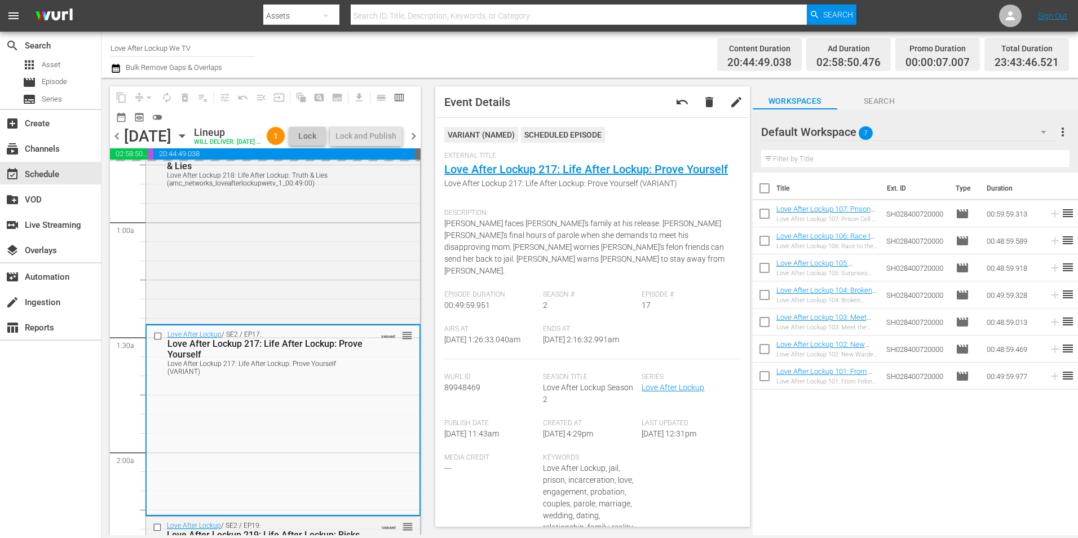
click at [421, 65] on div "Channel Title Love After Lockup We TV Bulk Remove Gaps & Overlaps" at bounding box center [372, 54] width 523 height 41
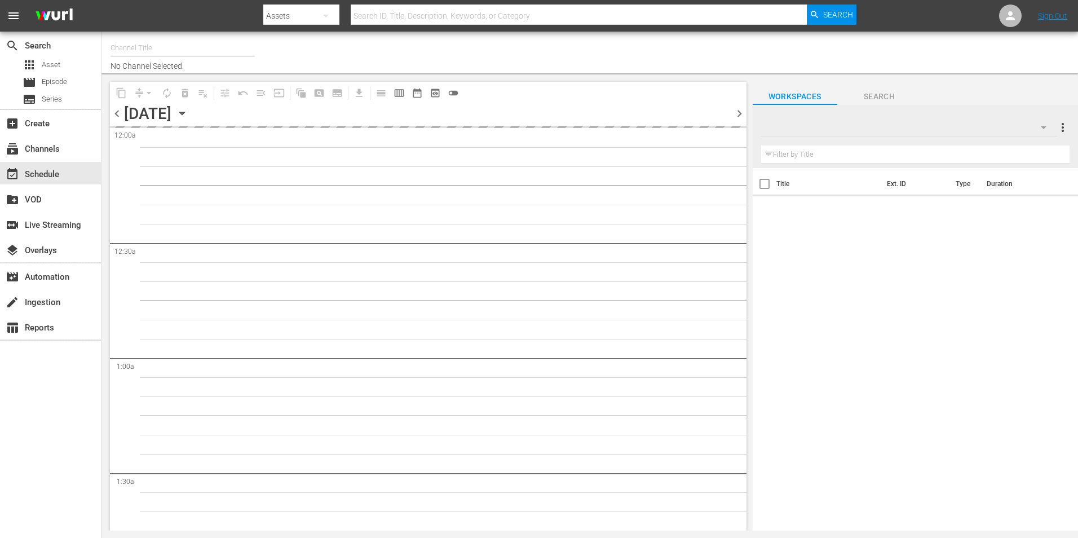
type input "Love After Lockup We TV (2043)"
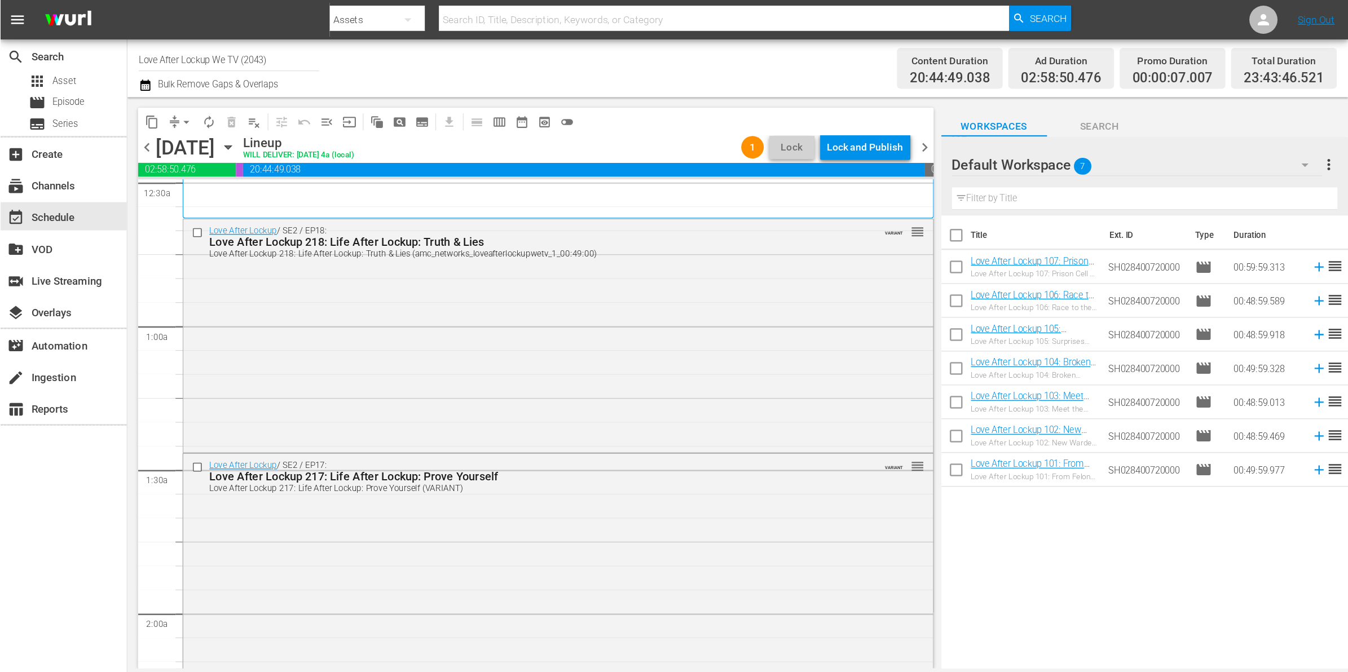
scroll to position [113, 0]
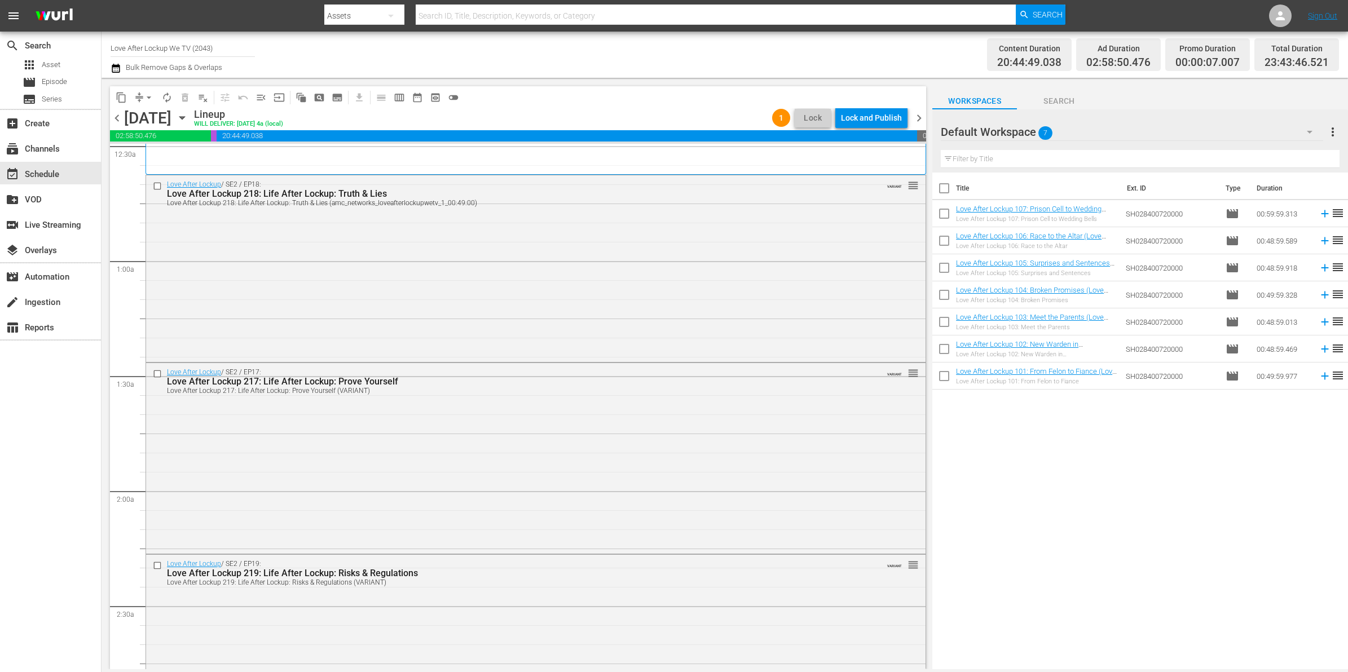
drag, startPoint x: 944, startPoint y: 1, endPoint x: 894, endPoint y: 61, distance: 78.0
click at [894, 61] on div "Content Duration 20:44:49.038 Ad Duration 02:58:50.476 Promo Duration 00:00:07.…" at bounding box center [1059, 54] width 558 height 41
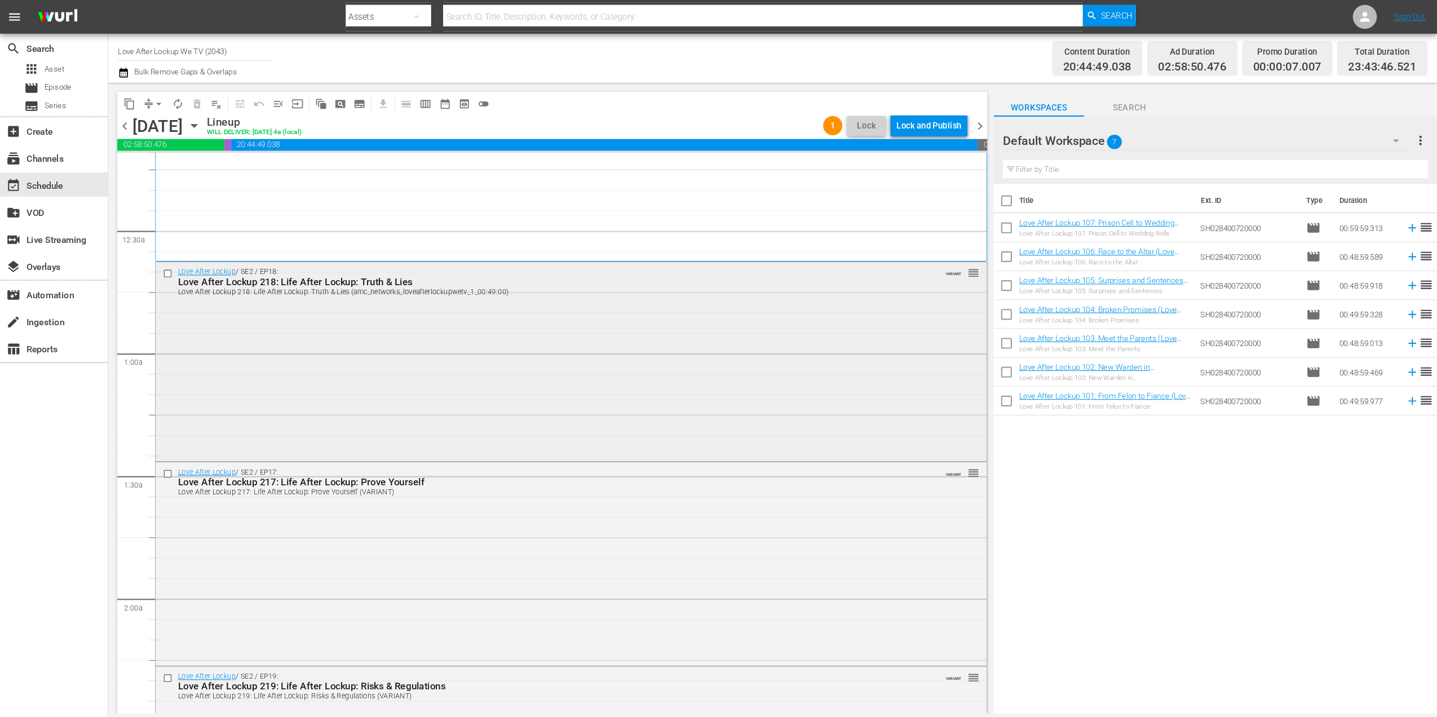
scroll to position [0, 0]
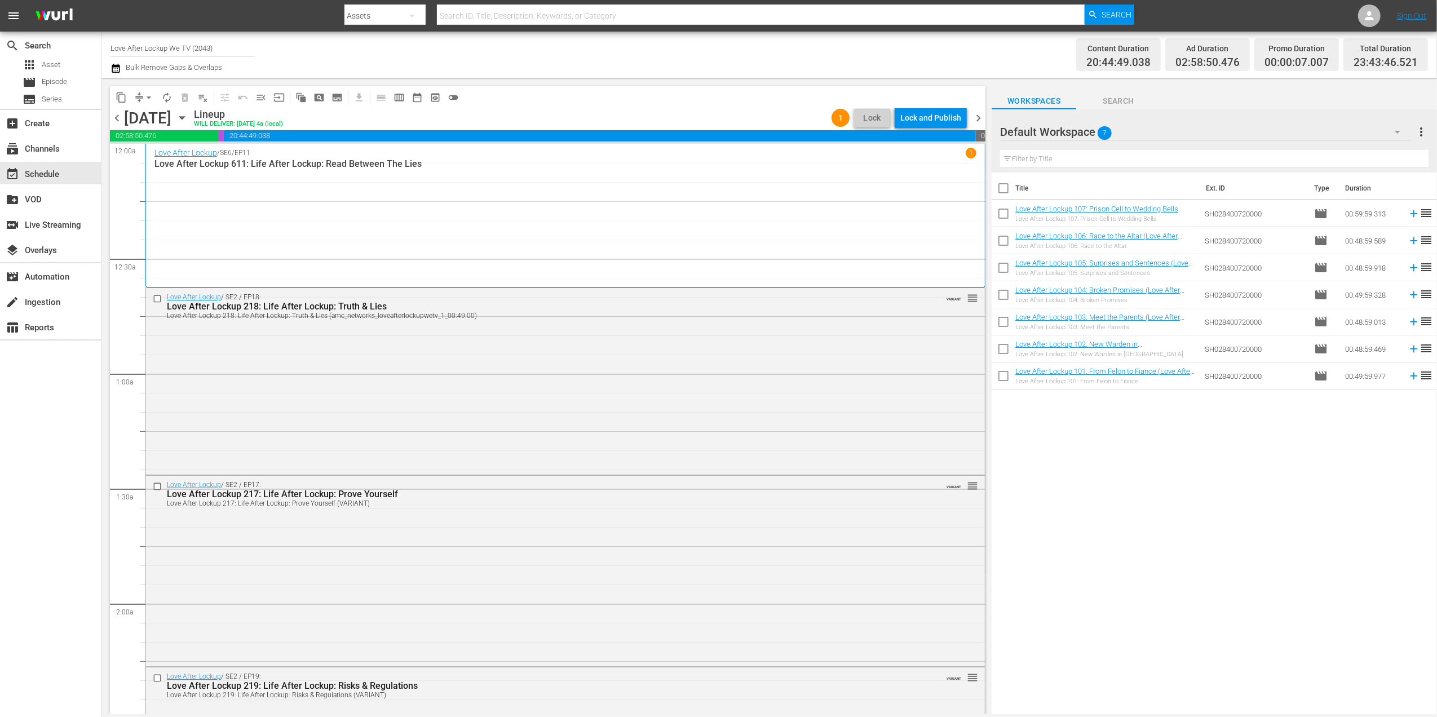
drag, startPoint x: 1260, startPoint y: 1, endPoint x: 765, endPoint y: 67, distance: 499.4
click at [765, 67] on div "Channel Title Love After Lockup We TV (2043) Bulk Remove Gaps & Overlaps" at bounding box center [470, 54] width 719 height 41
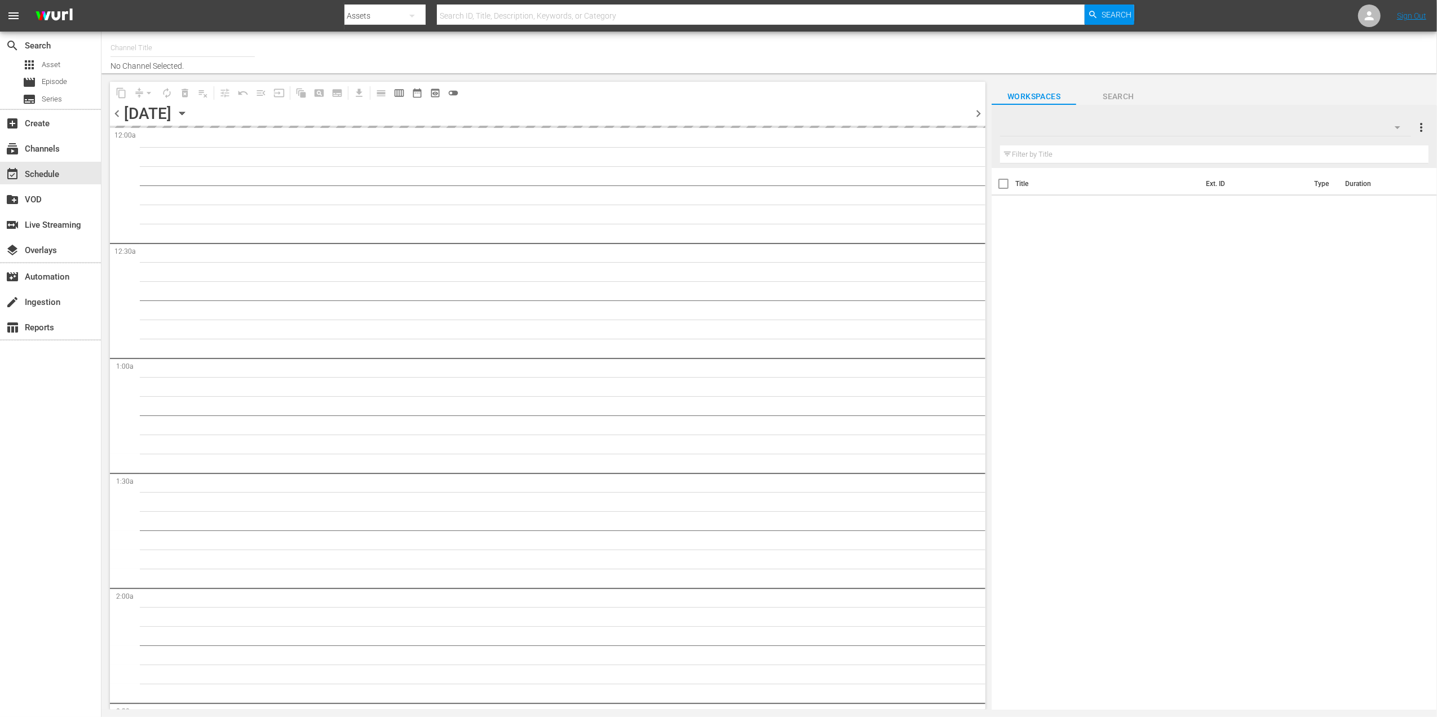
type input "Love After Lockup We TV (2043)"
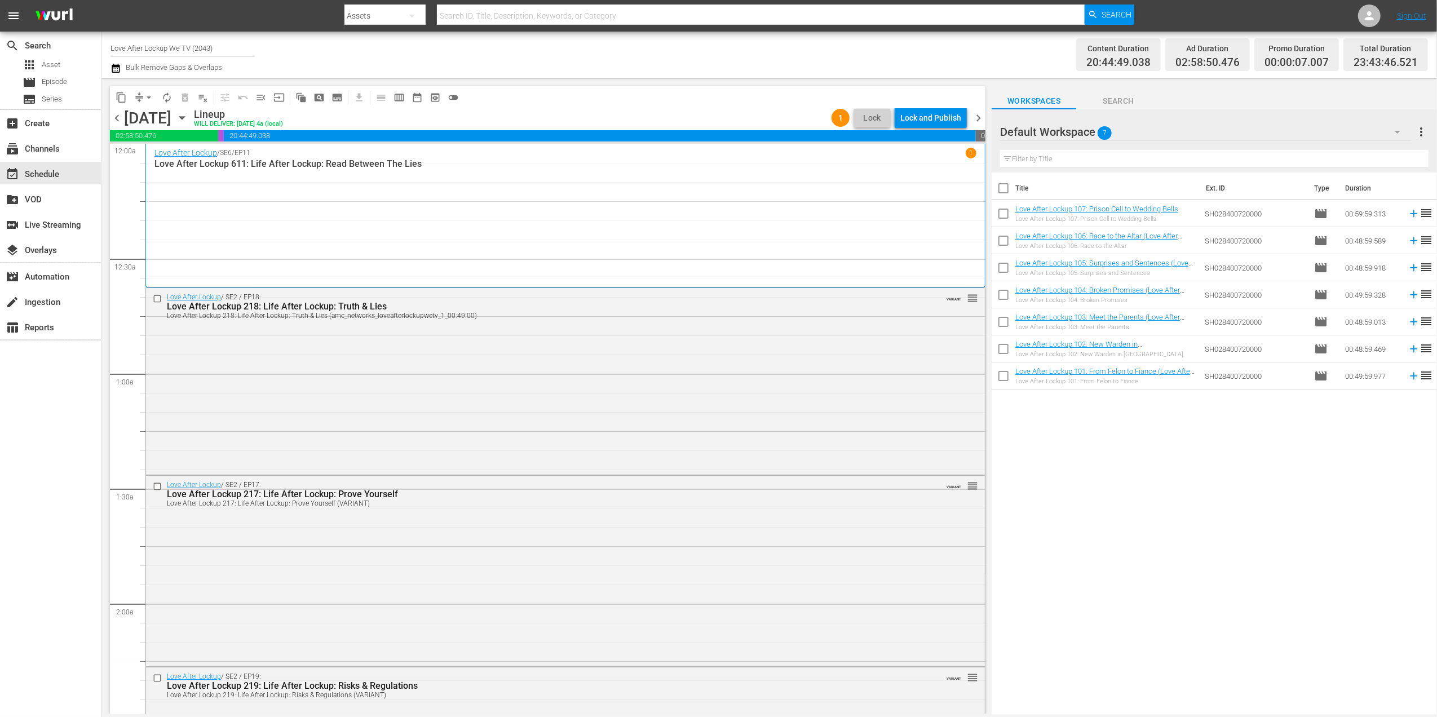
click at [115, 117] on span "chevron_left" at bounding box center [117, 118] width 14 height 14
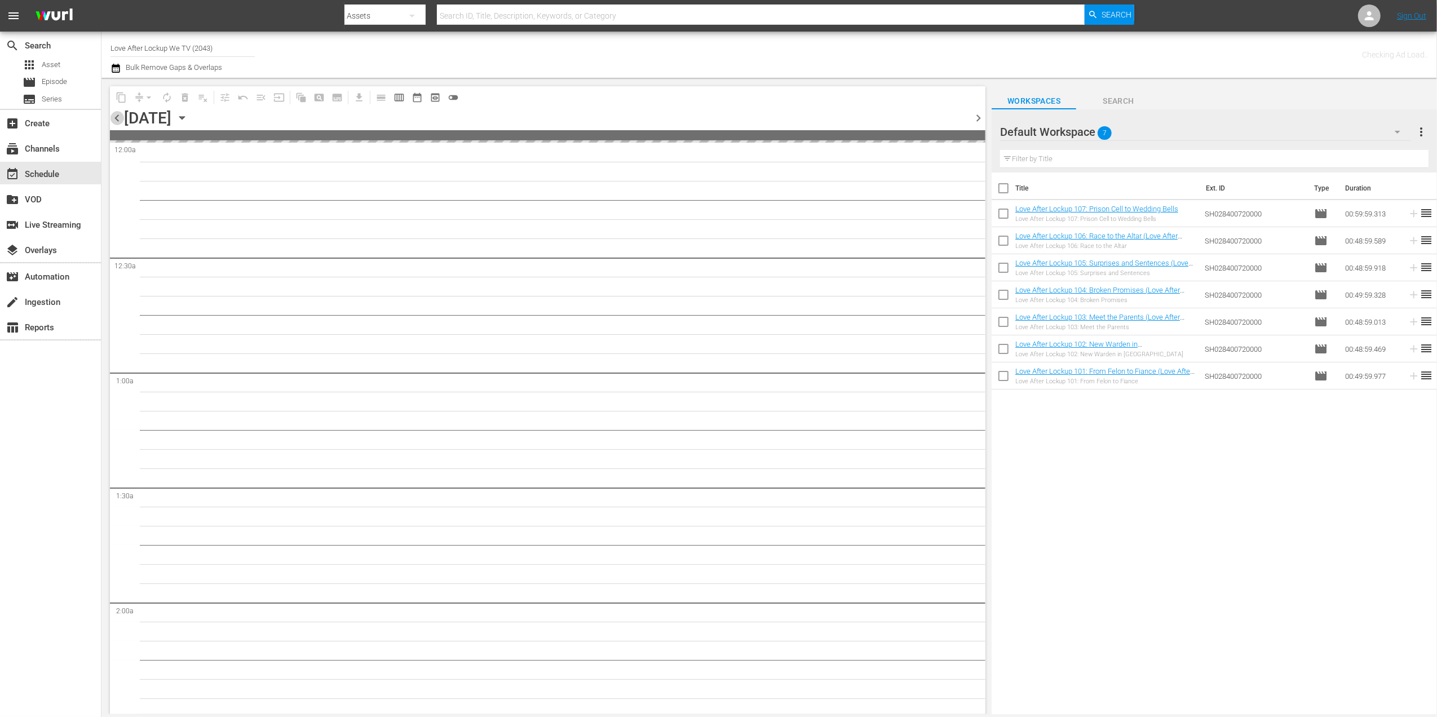
click at [115, 117] on span "chevron_left" at bounding box center [117, 118] width 14 height 14
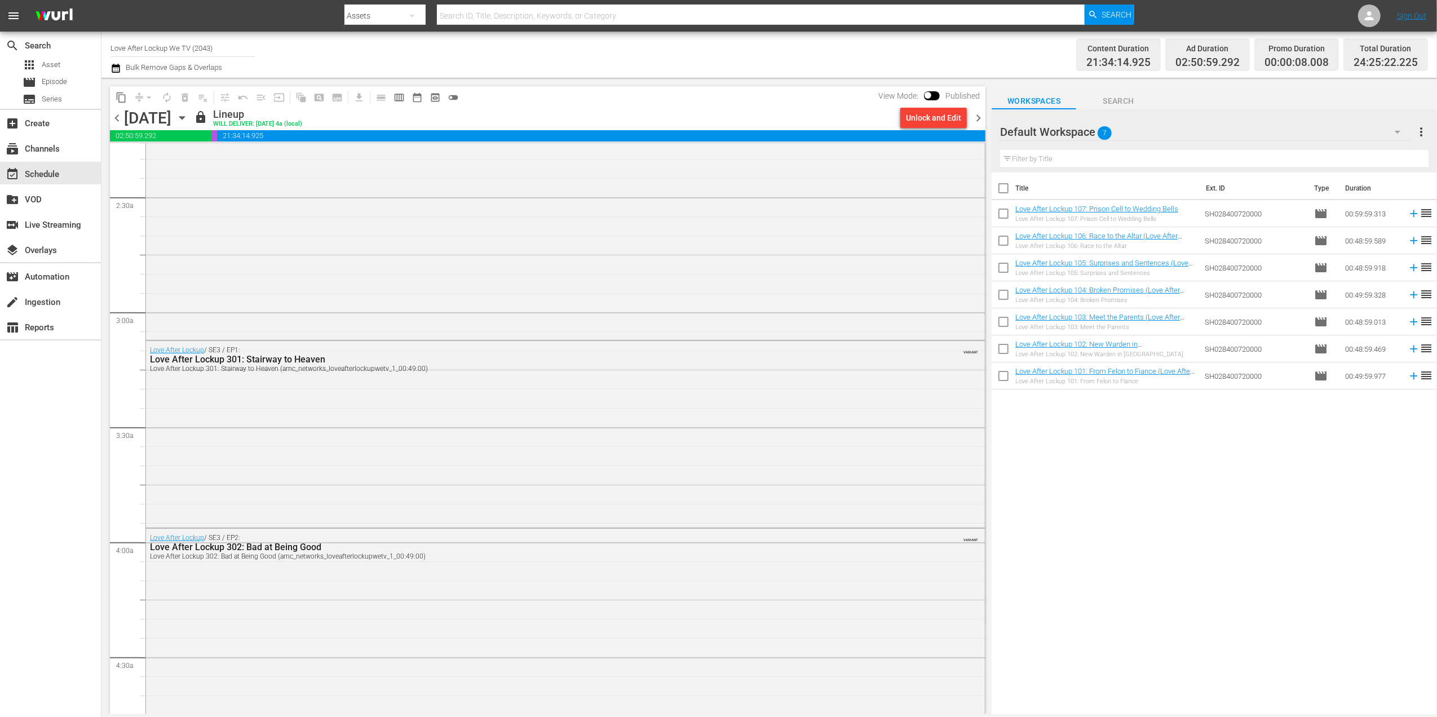
scroll to position [526, 0]
click at [975, 113] on span "chevron_right" at bounding box center [979, 118] width 14 height 14
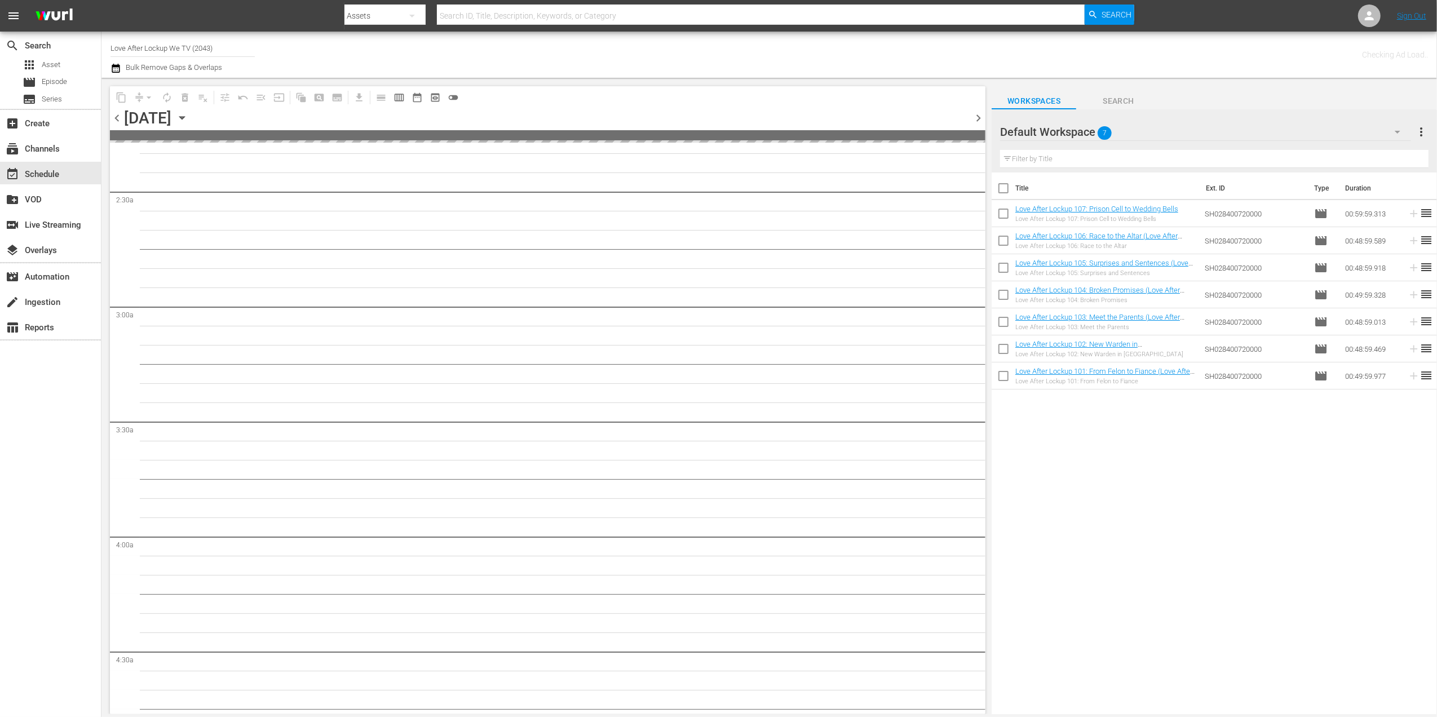
scroll to position [546, 0]
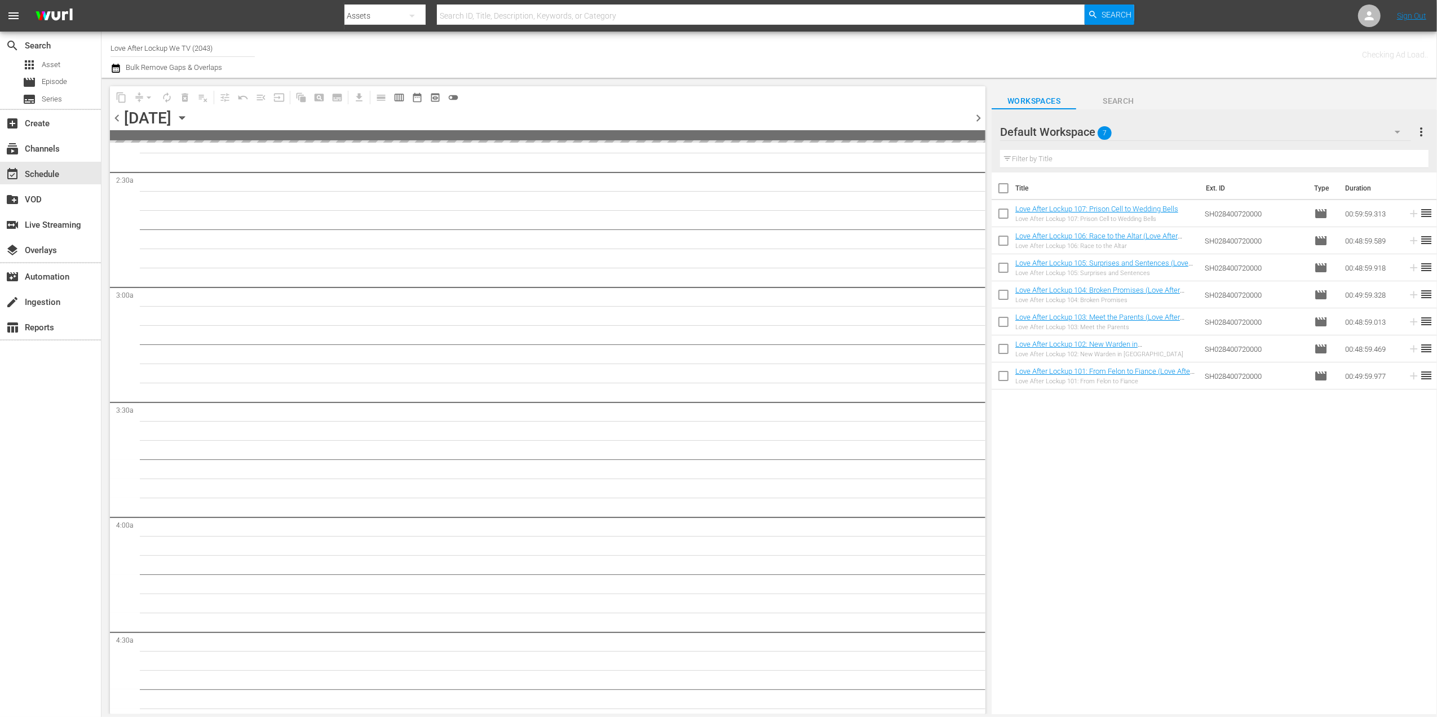
click at [975, 113] on span "chevron_right" at bounding box center [979, 118] width 14 height 14
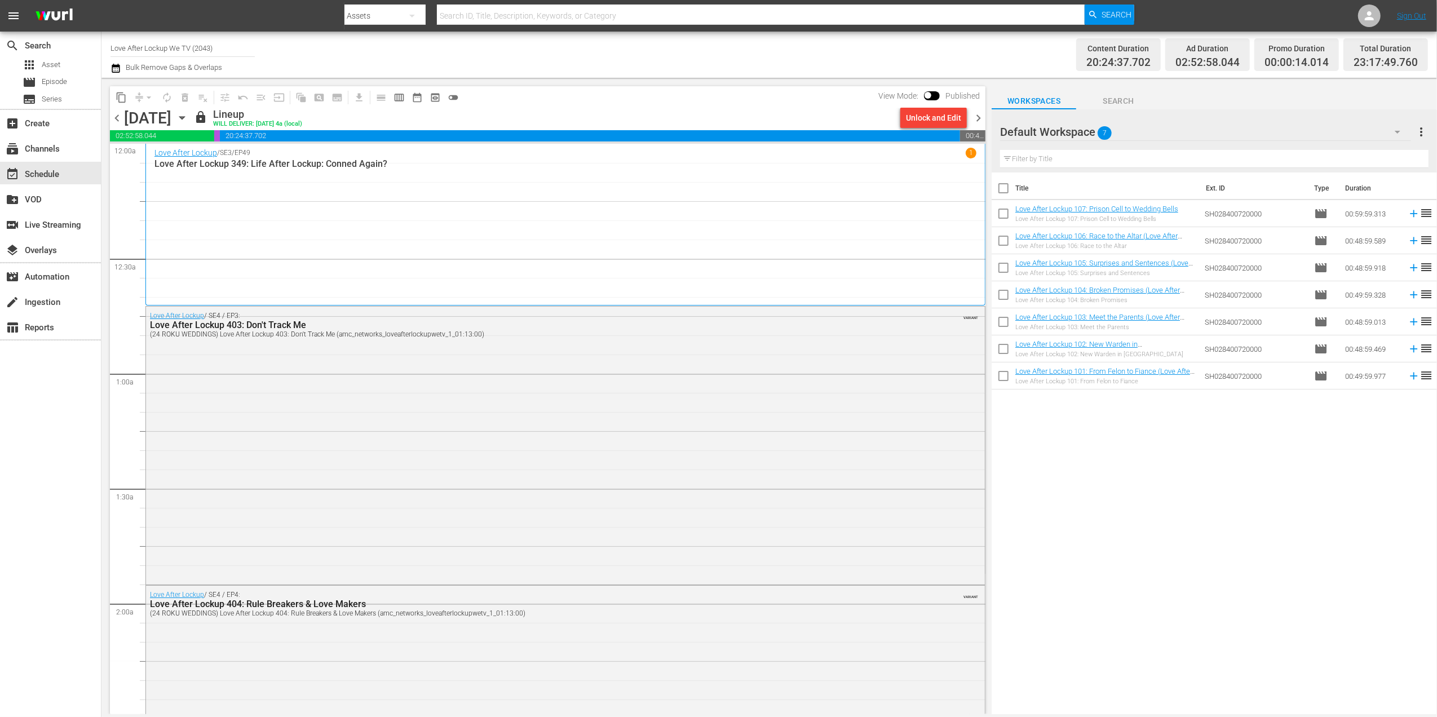
click at [983, 113] on span "chevron_right" at bounding box center [979, 118] width 14 height 14
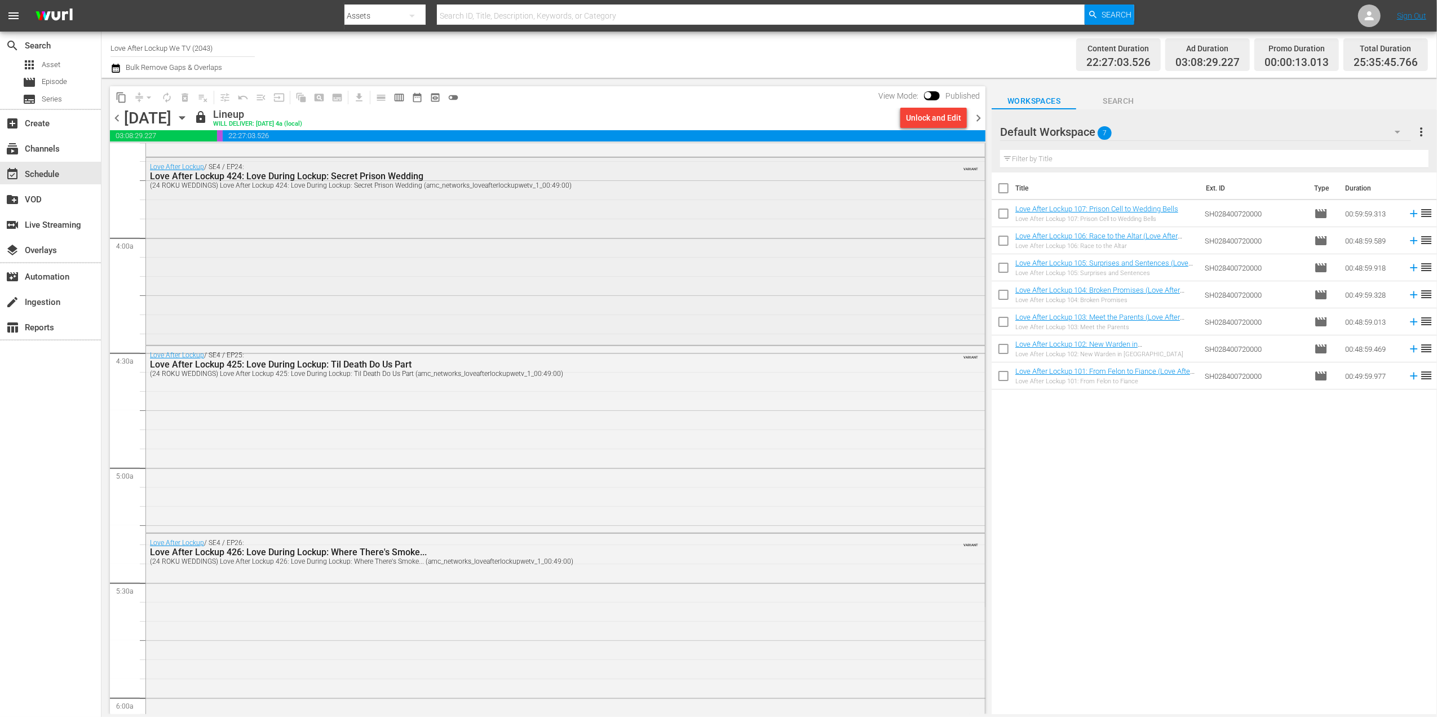
scroll to position [827, 0]
click at [981, 111] on span "chevron_right" at bounding box center [979, 118] width 14 height 14
